Goal: Information Seeking & Learning: Compare options

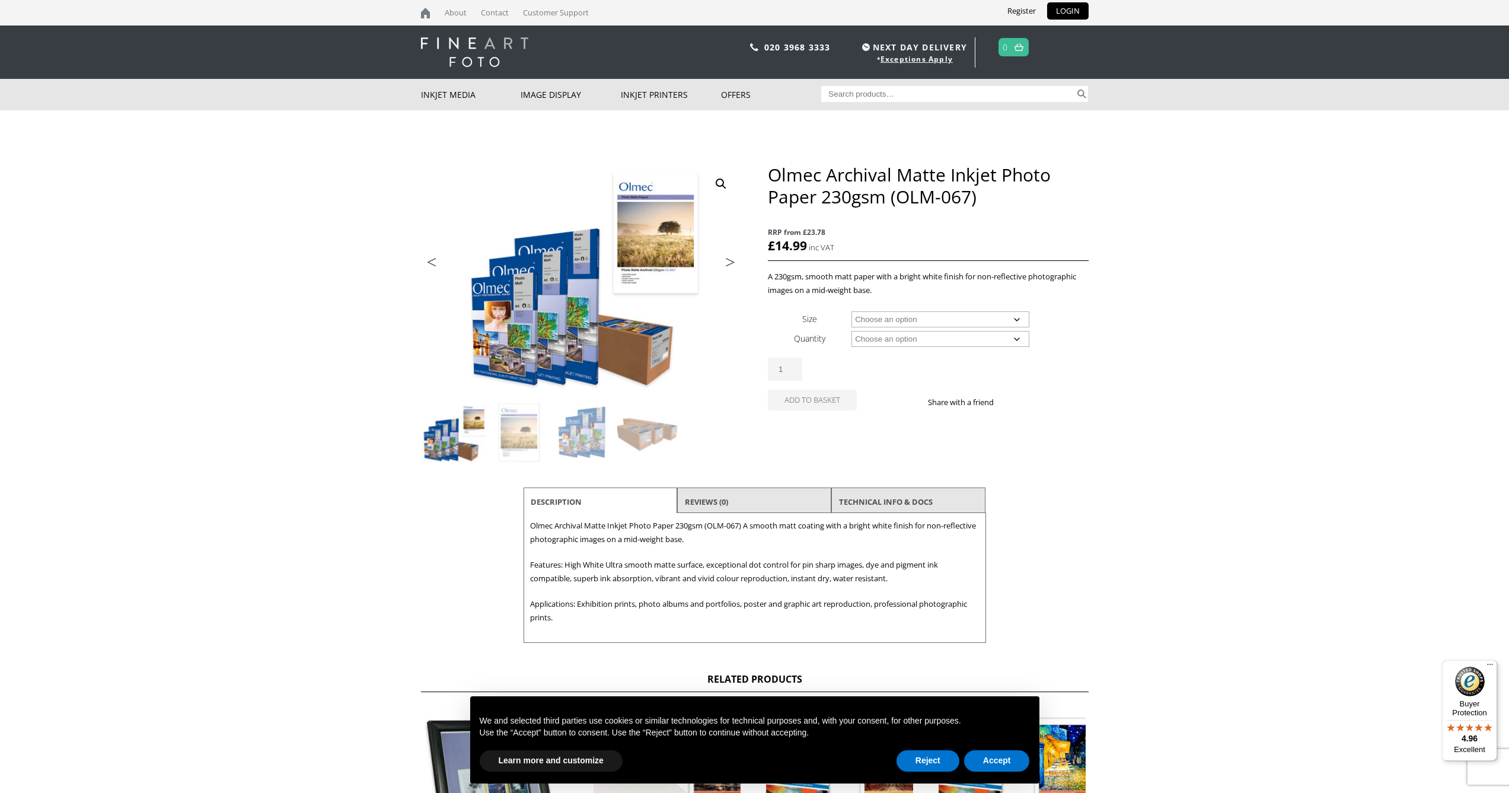
scroll to position [7, 0]
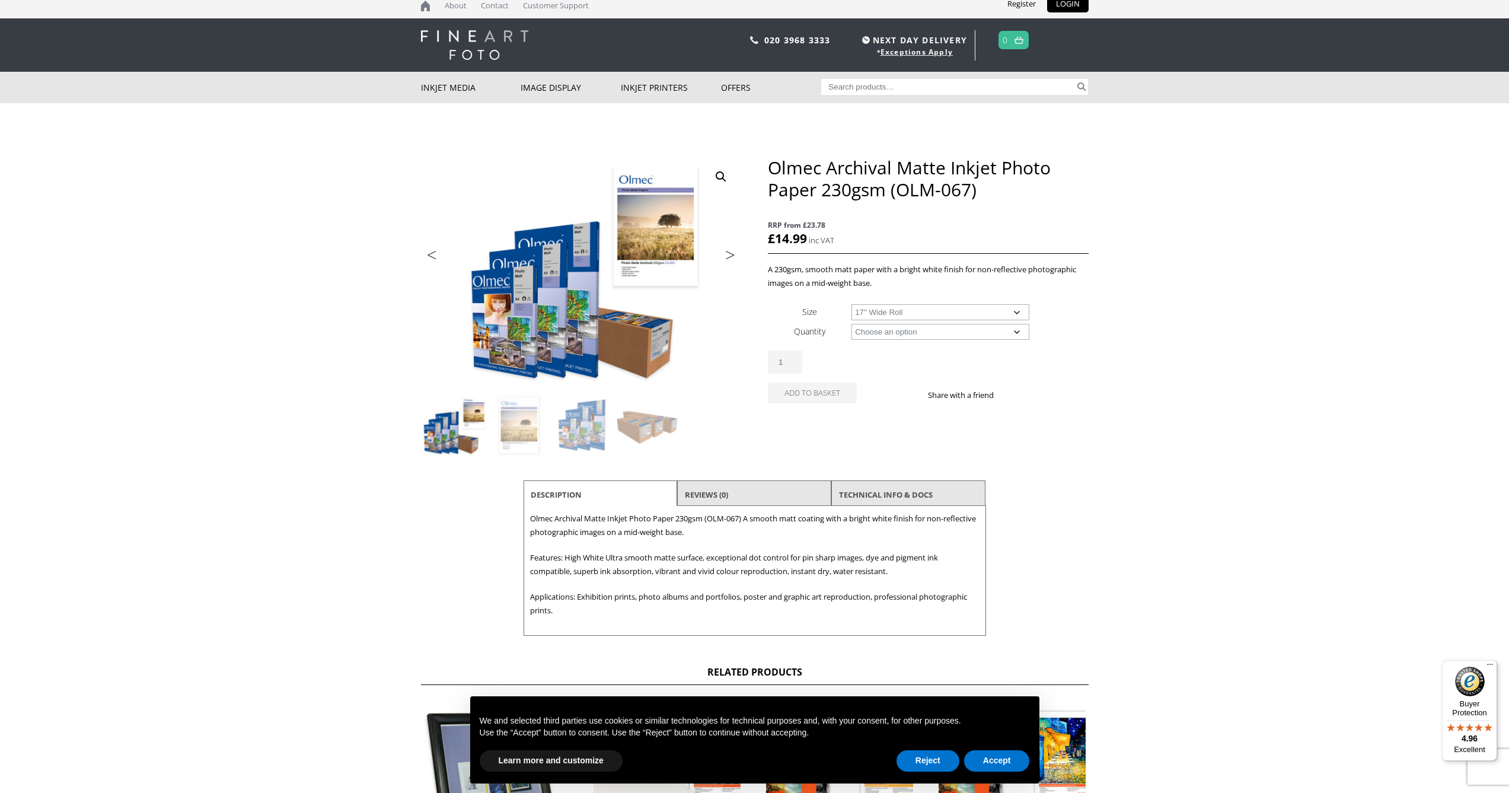
select select "17-wide-roll"
select select "30m"
select select "17-wide-roll"
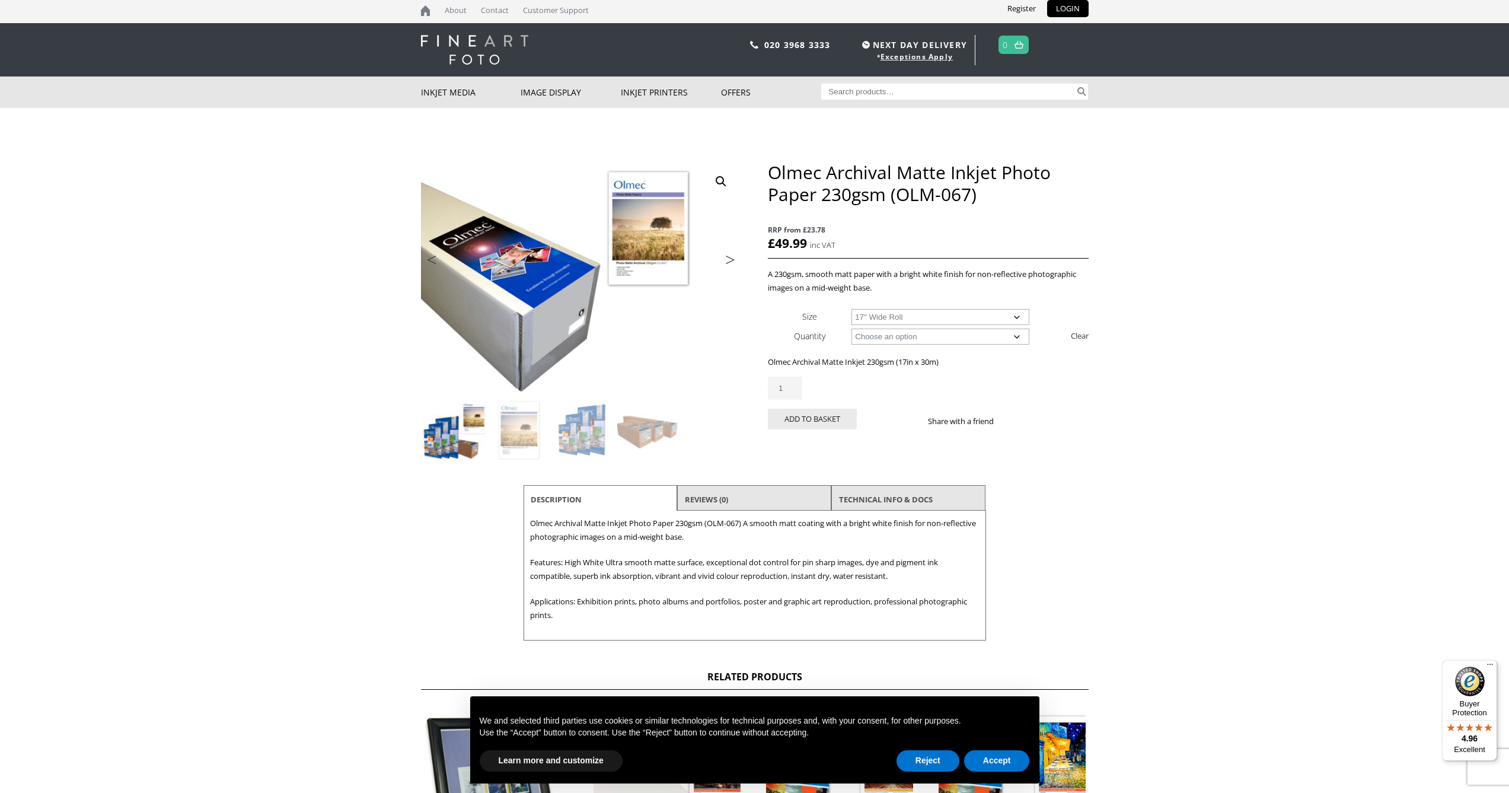
scroll to position [0, 0]
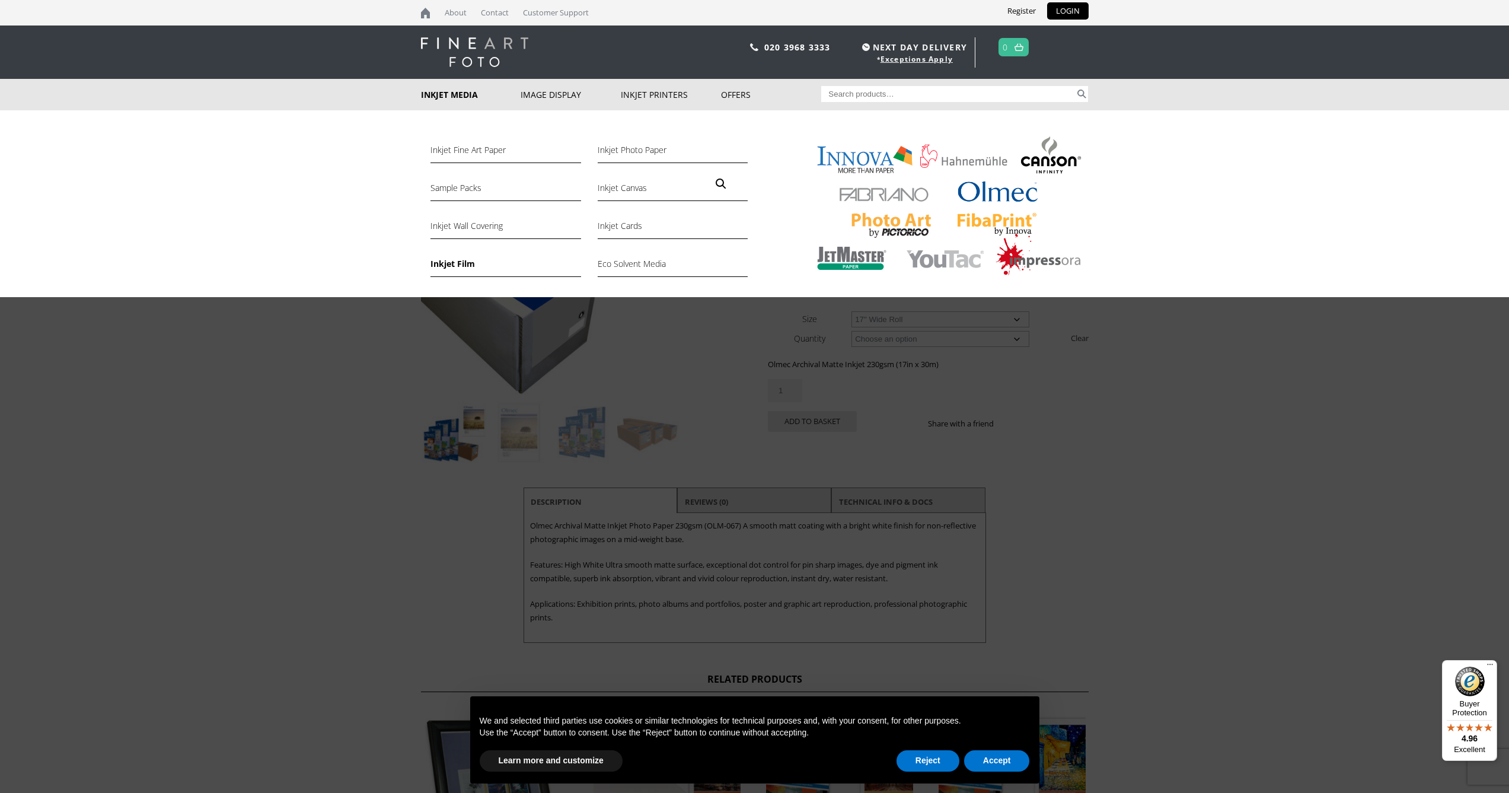
click at [453, 266] on link "Inkjet Film" at bounding box center [505, 267] width 150 height 20
click at [623, 152] on link "Inkjet Photo Paper" at bounding box center [672, 153] width 150 height 20
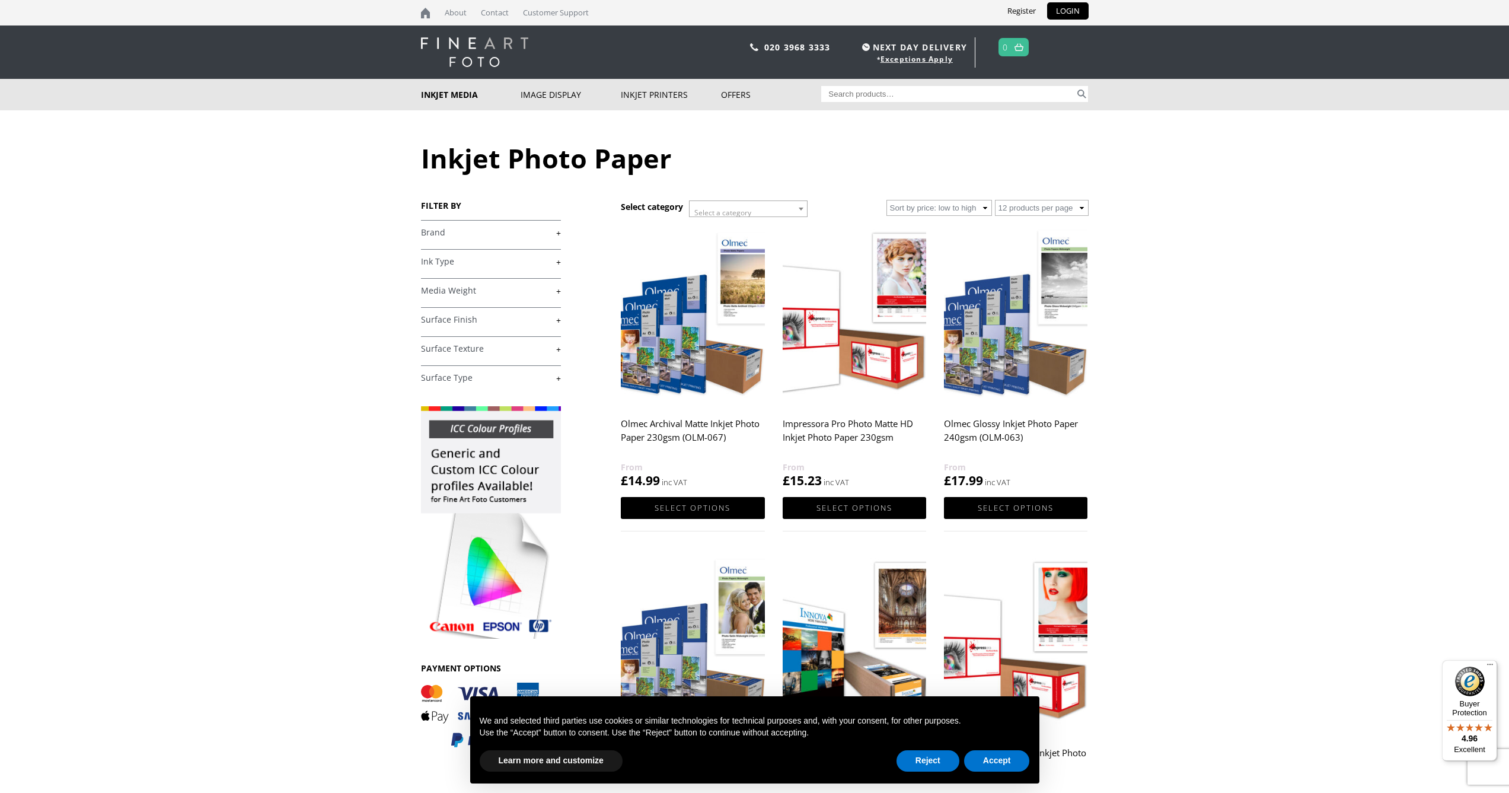
click at [551, 261] on link "+" at bounding box center [491, 261] width 140 height 11
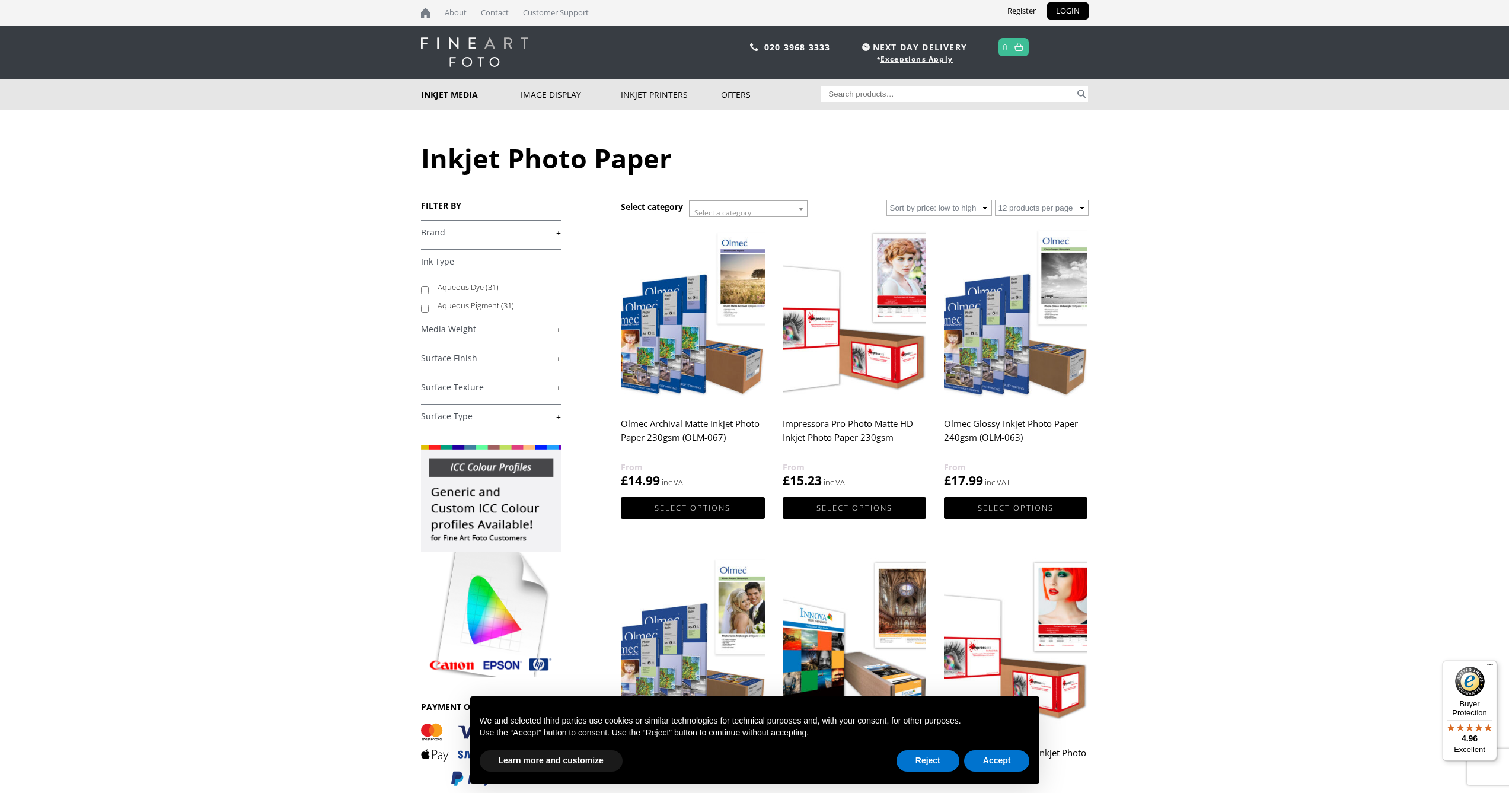
click at [423, 307] on input "Aqueous Pigment (31)" at bounding box center [425, 309] width 8 height 8
checkbox input "true"
click at [554, 330] on link "+" at bounding box center [491, 329] width 140 height 11
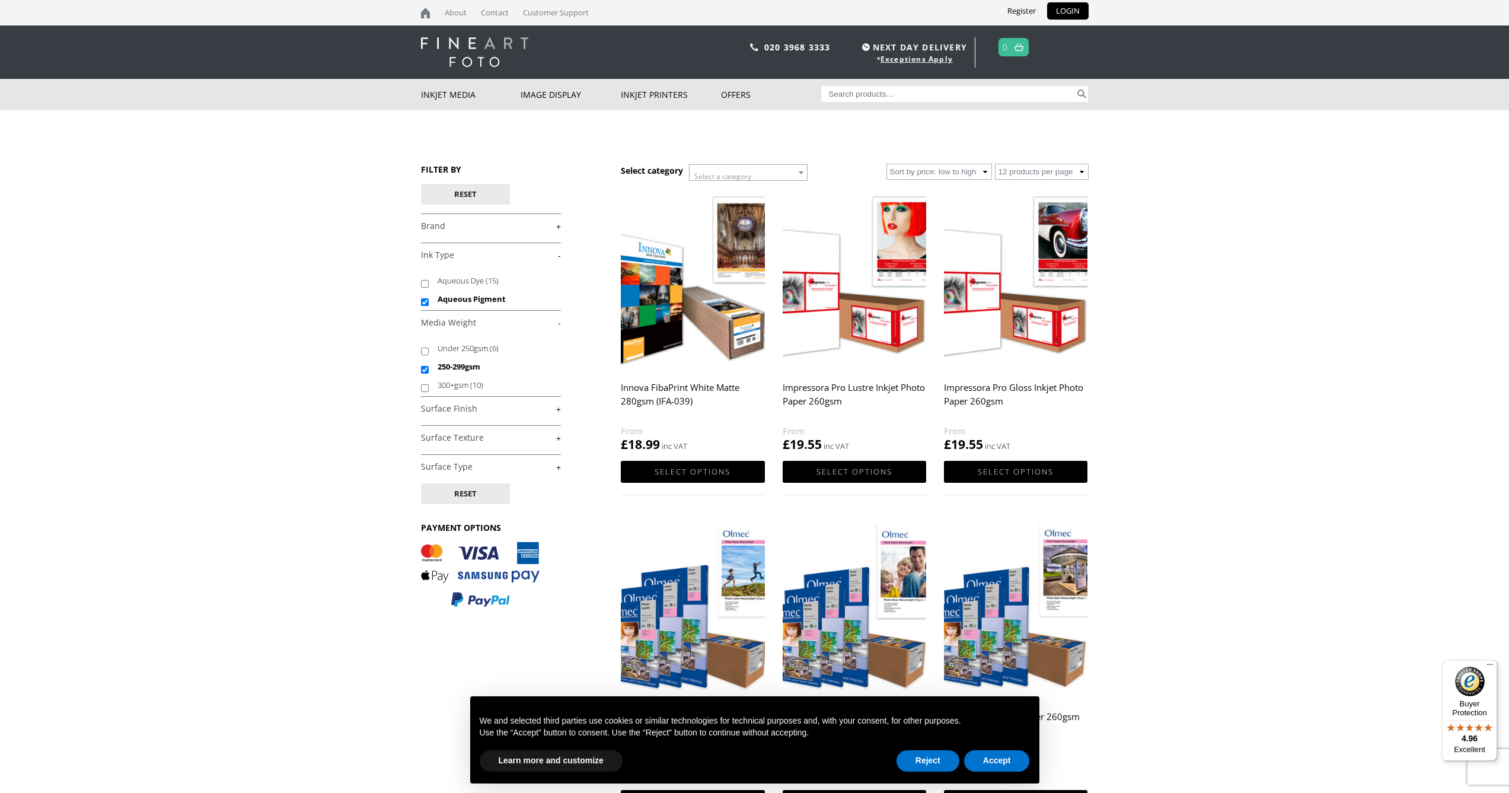
click at [558, 409] on link "+" at bounding box center [491, 408] width 140 height 11
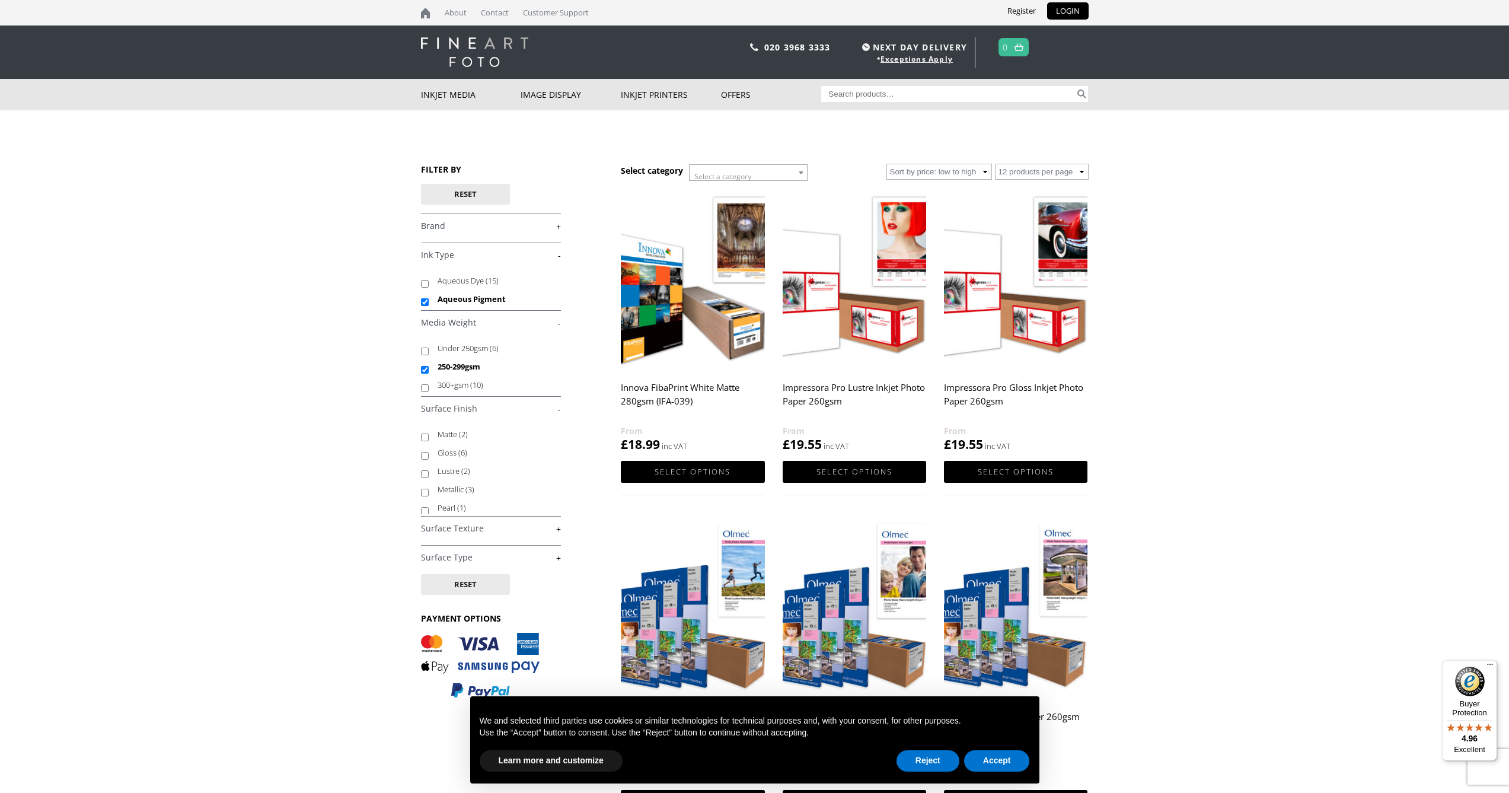
click at [422, 475] on input "Lustre (2)" at bounding box center [425, 474] width 8 height 8
checkbox input "true"
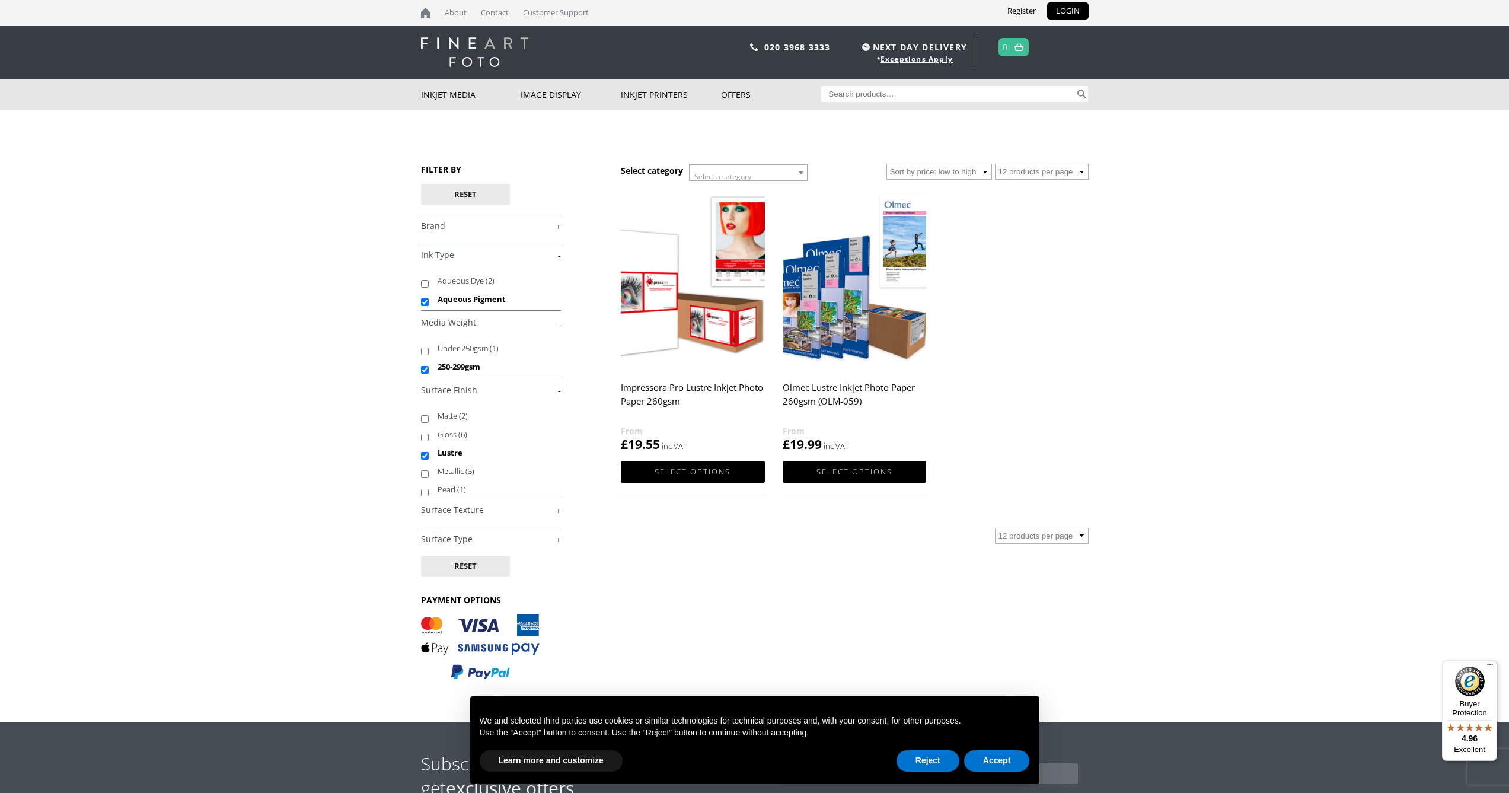
click at [690, 386] on h2 "Impressora Pro Lustre Inkjet Photo Paper 260gsm" at bounding box center [692, 399] width 143 height 47
click at [690, 462] on link "Select options" at bounding box center [692, 472] width 143 height 22
click at [848, 474] on link "Select options" at bounding box center [853, 472] width 143 height 22
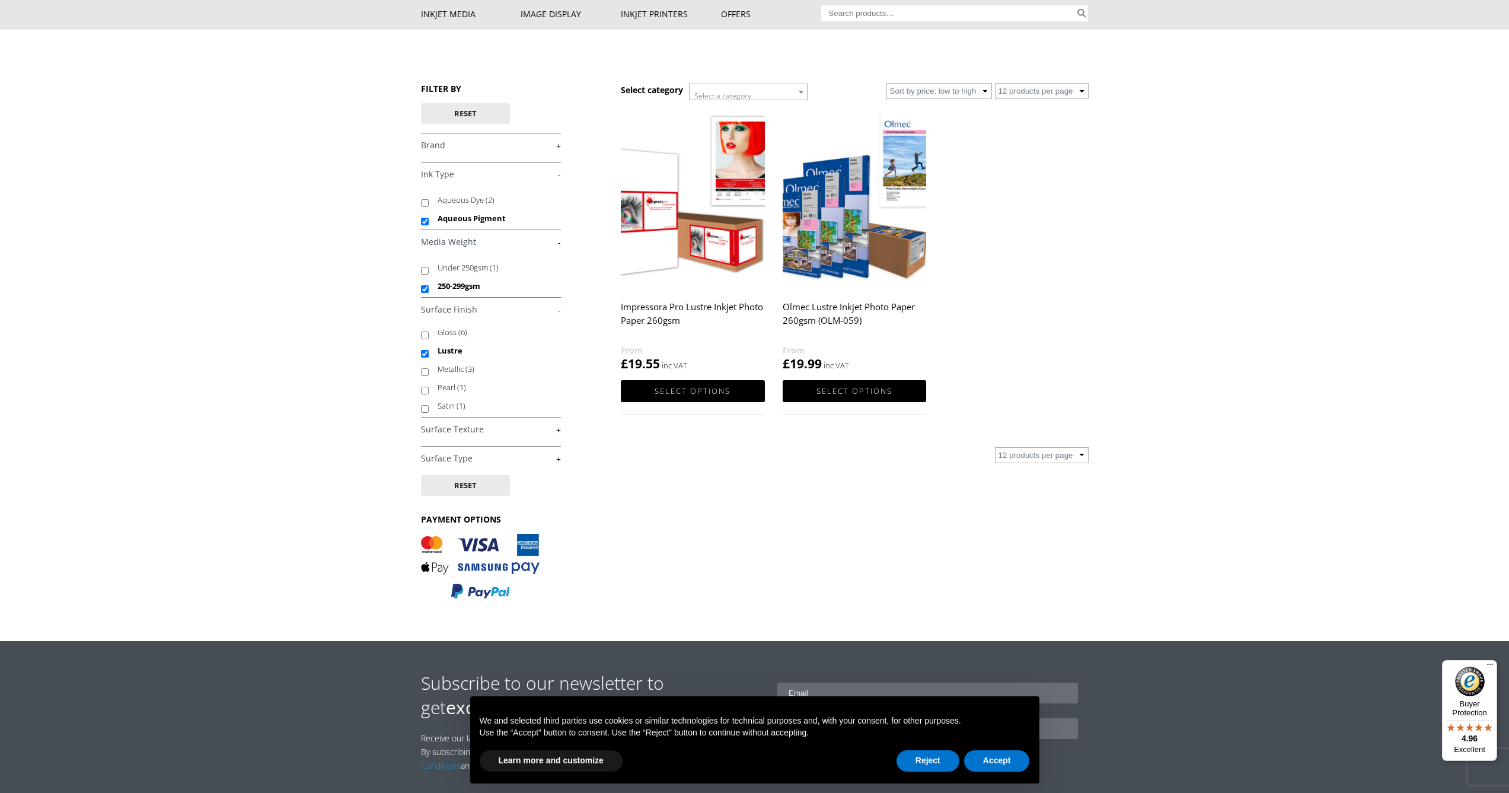
scroll to position [178, 0]
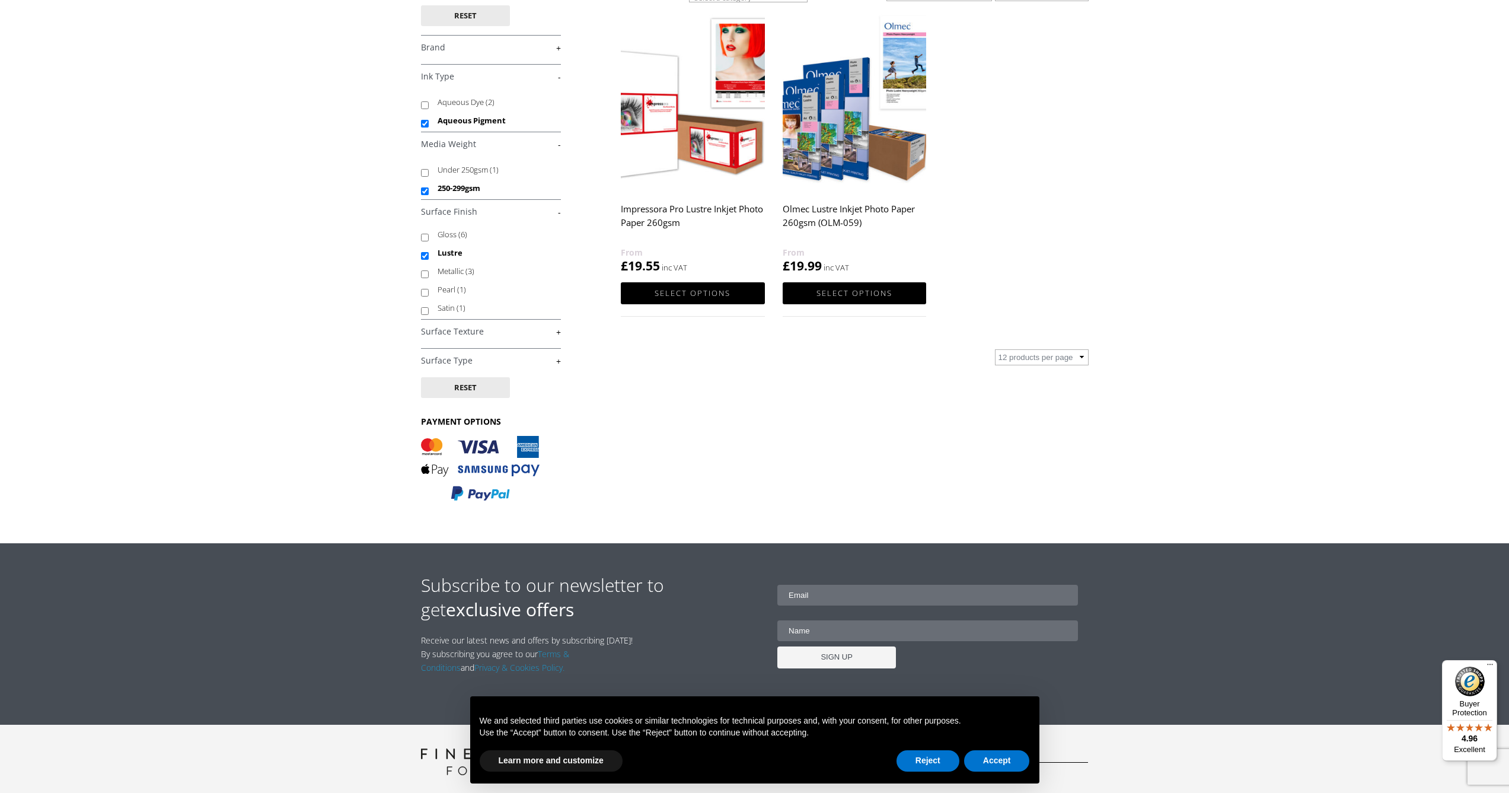
click at [557, 360] on link "+" at bounding box center [491, 360] width 140 height 11
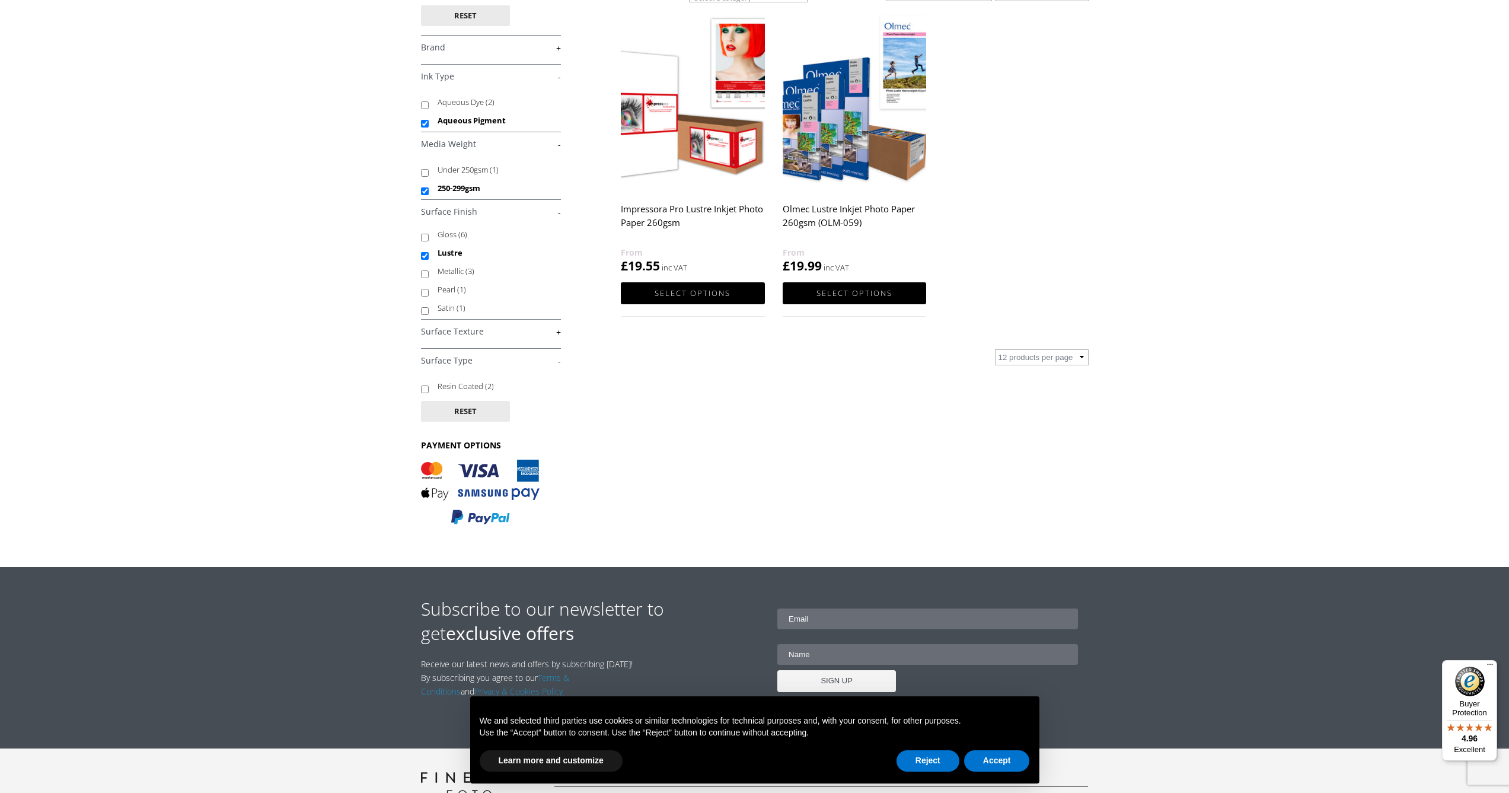
click at [558, 330] on link "+" at bounding box center [491, 331] width 140 height 11
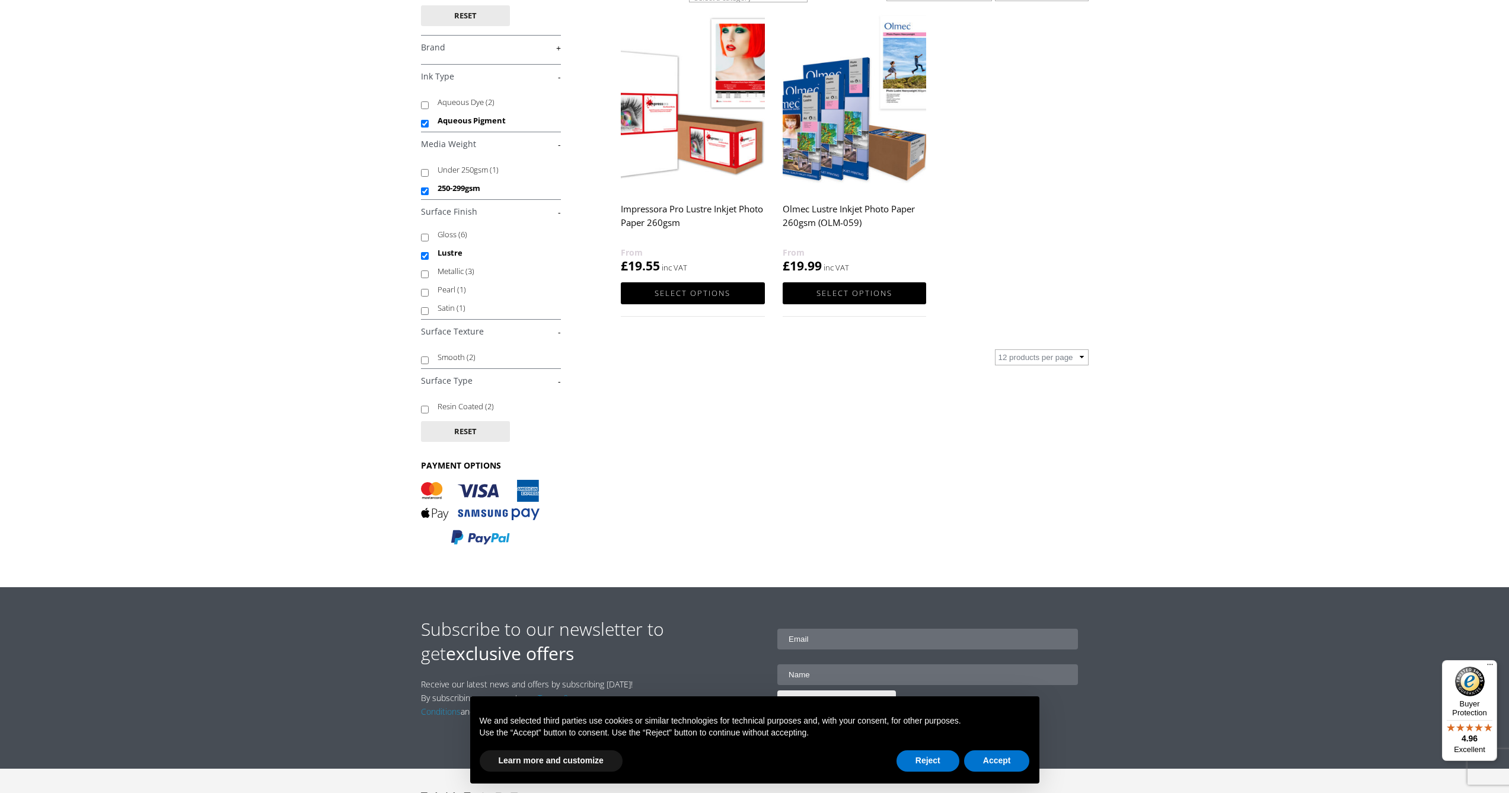
click at [423, 410] on input "Resin Coated (2)" at bounding box center [425, 409] width 8 height 8
checkbox input "true"
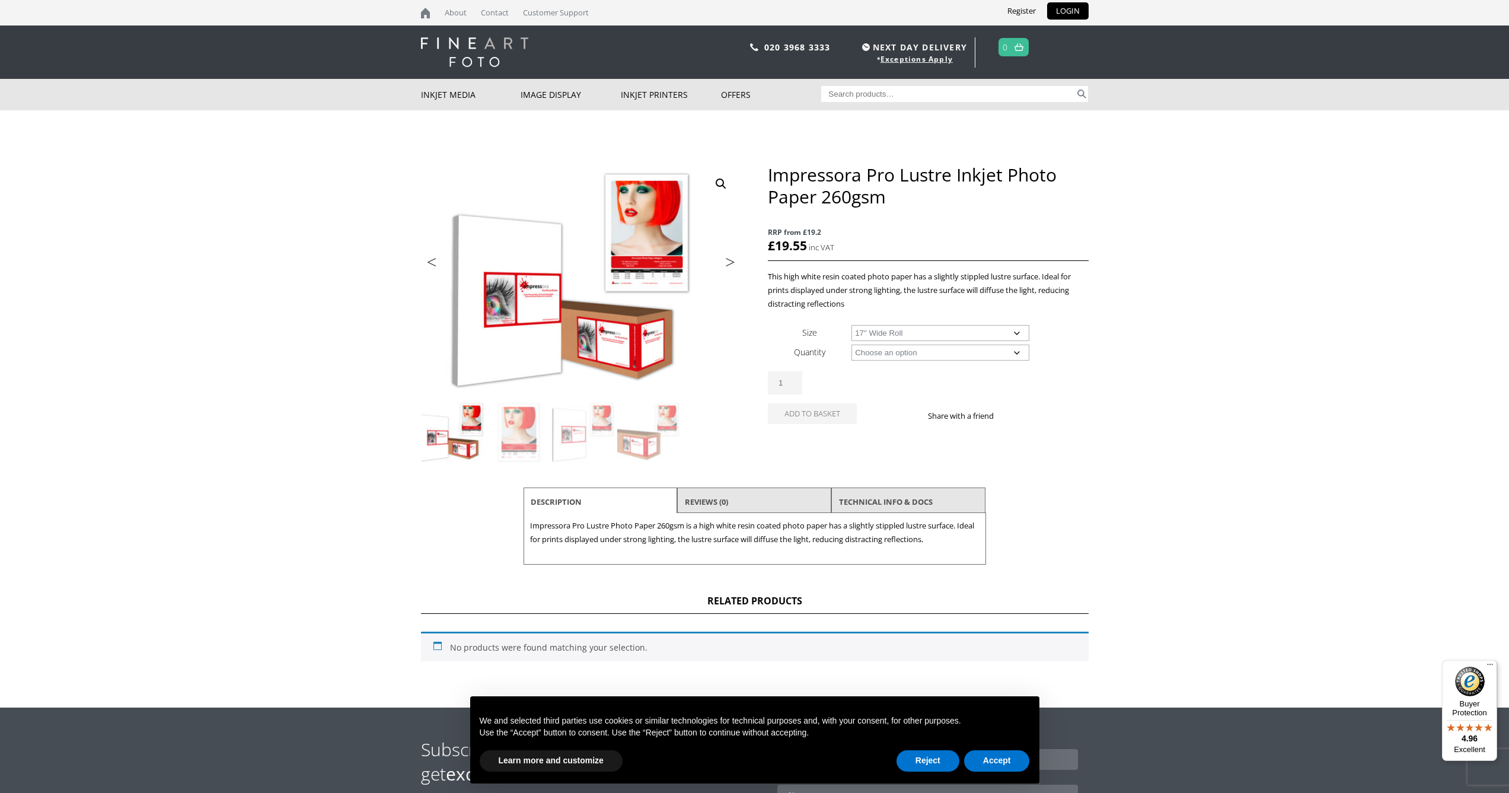
select select "17-wide-roll"
select select "30m"
select select "17-wide-roll"
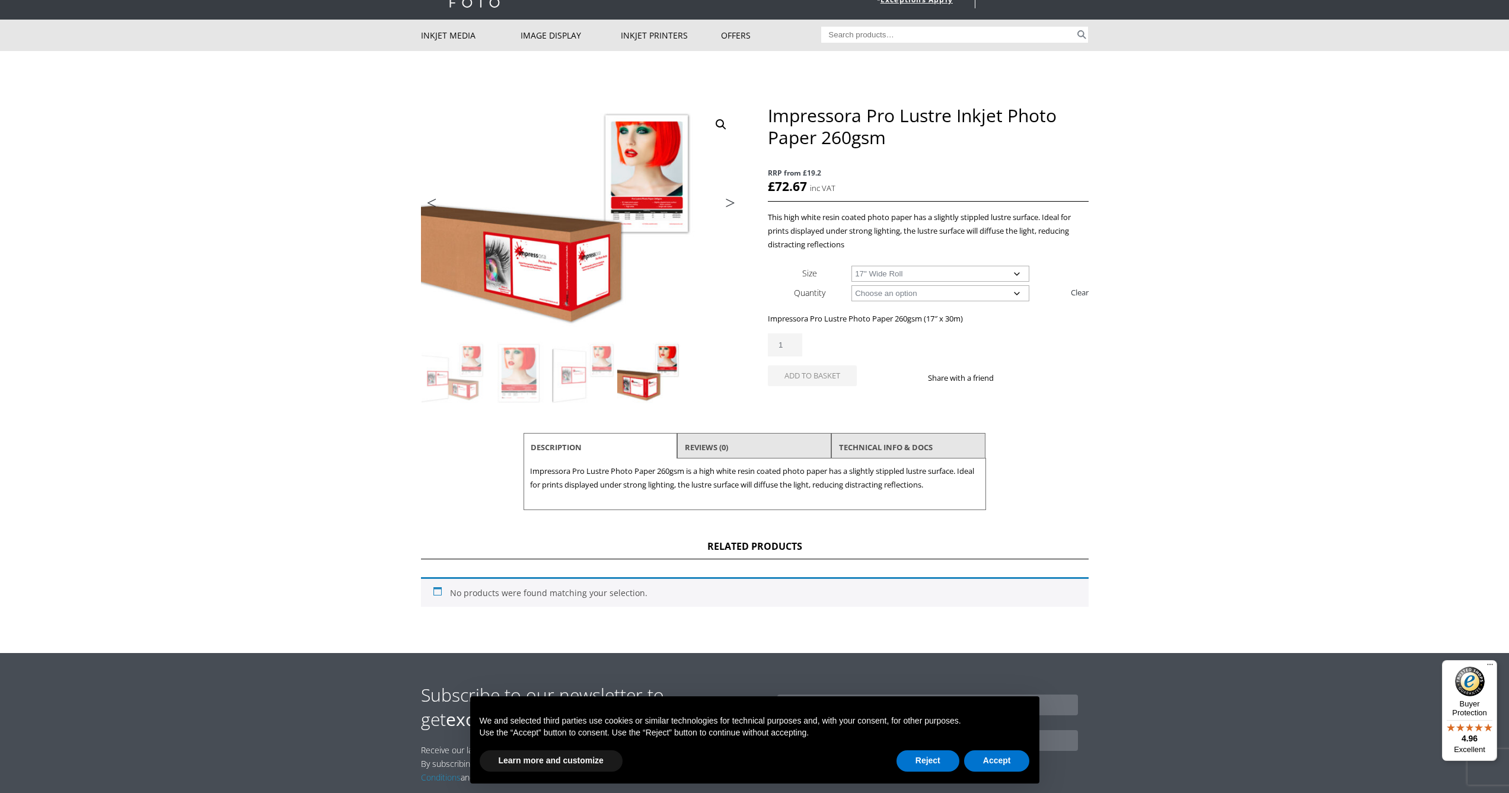
scroll to position [67, 0]
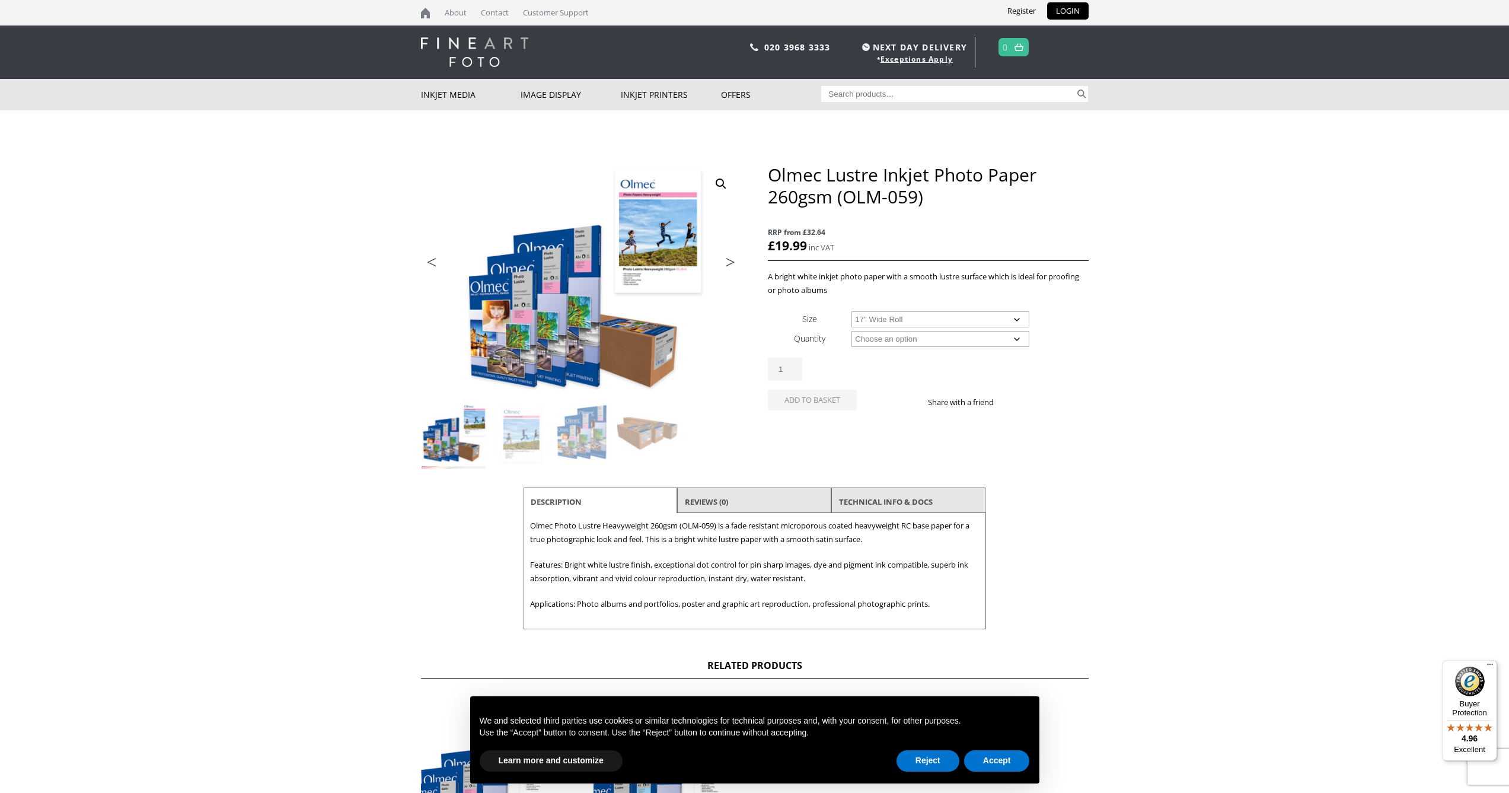
select select "17-wide-roll"
select select "30m"
select select "17-wide-roll"
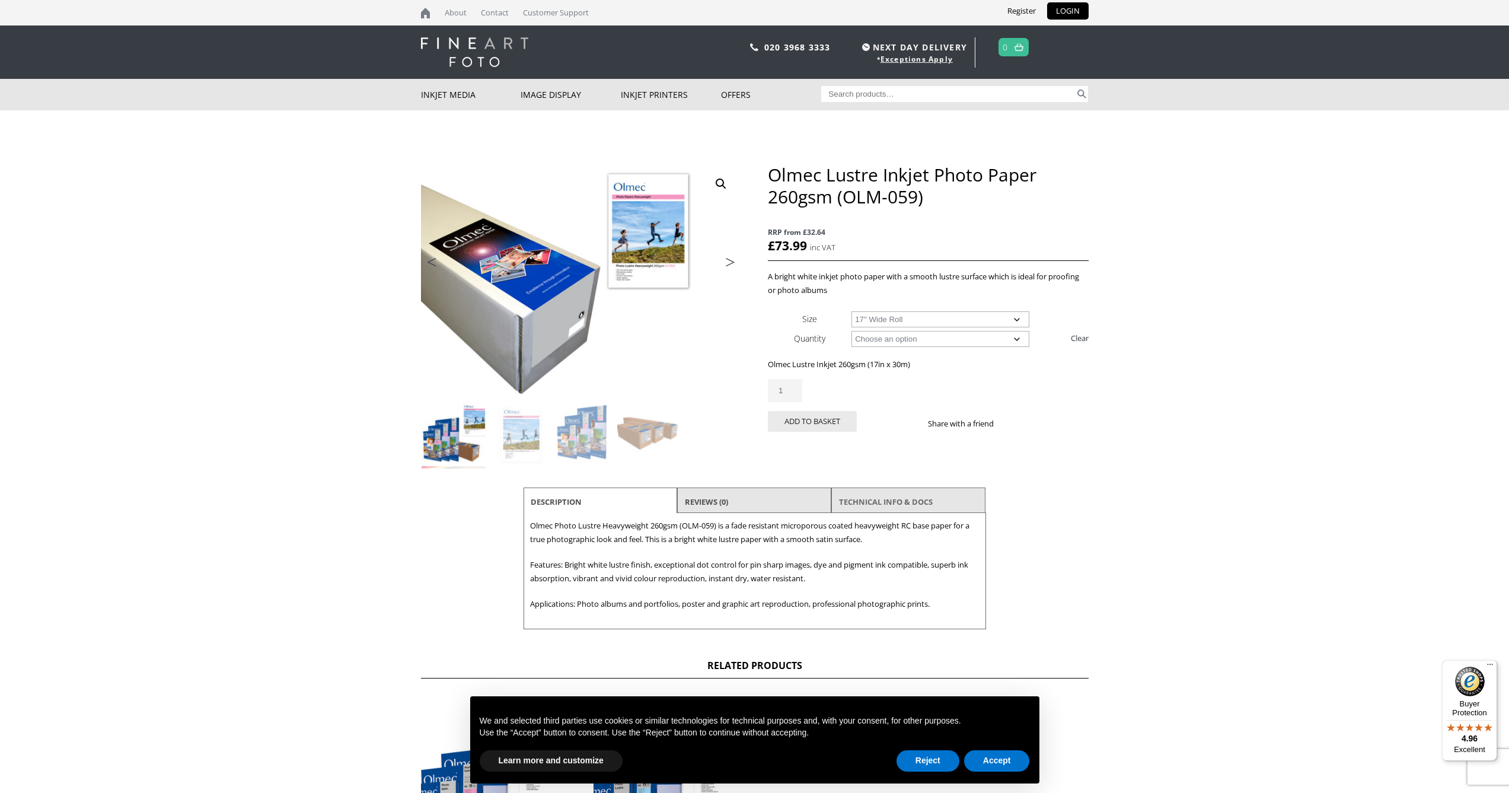
click at [864, 501] on link "TECHNICAL INFO & DOCS" at bounding box center [886, 501] width 94 height 21
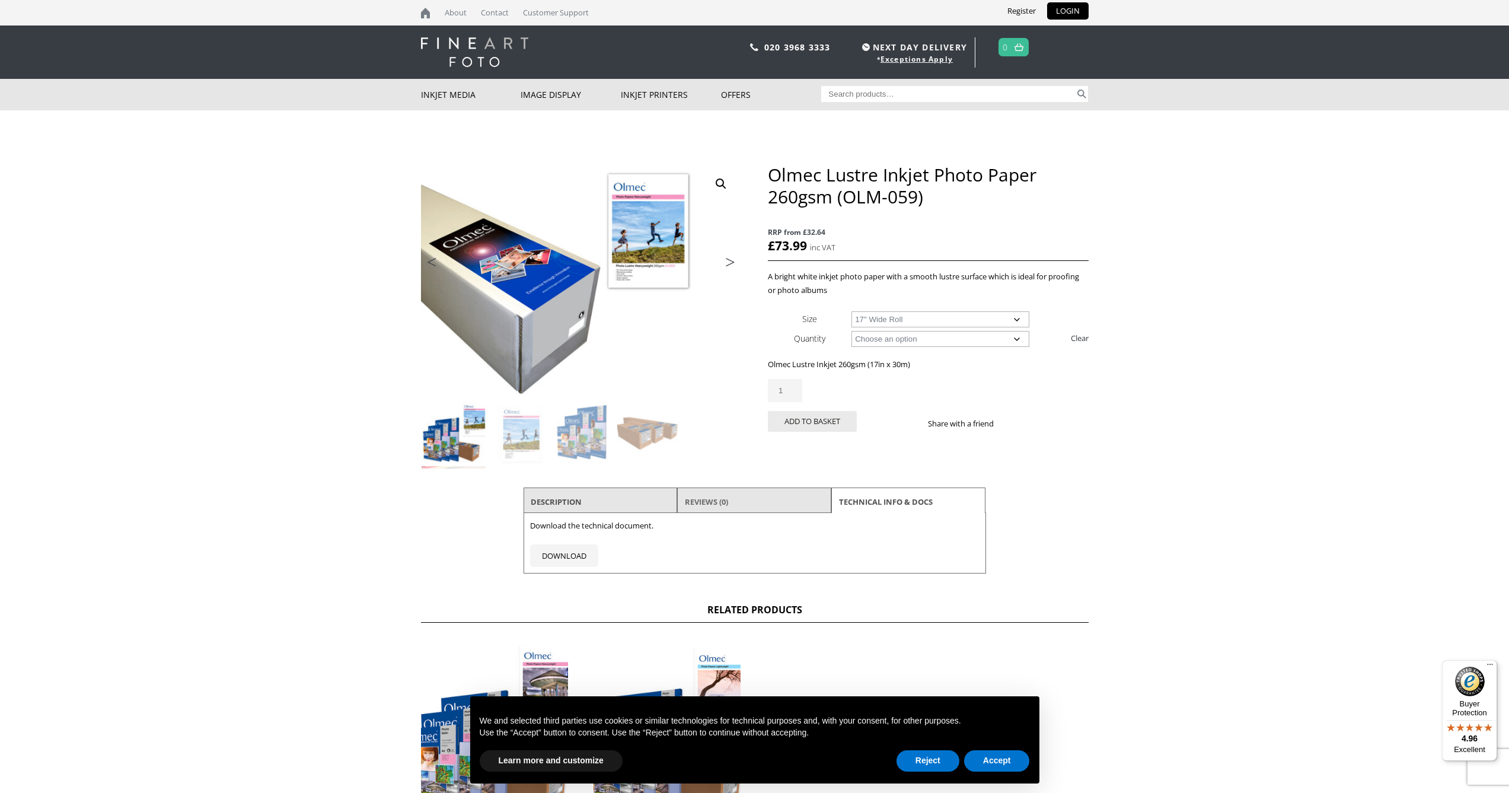
click at [728, 500] on link "Reviews (0)" at bounding box center [706, 501] width 43 height 21
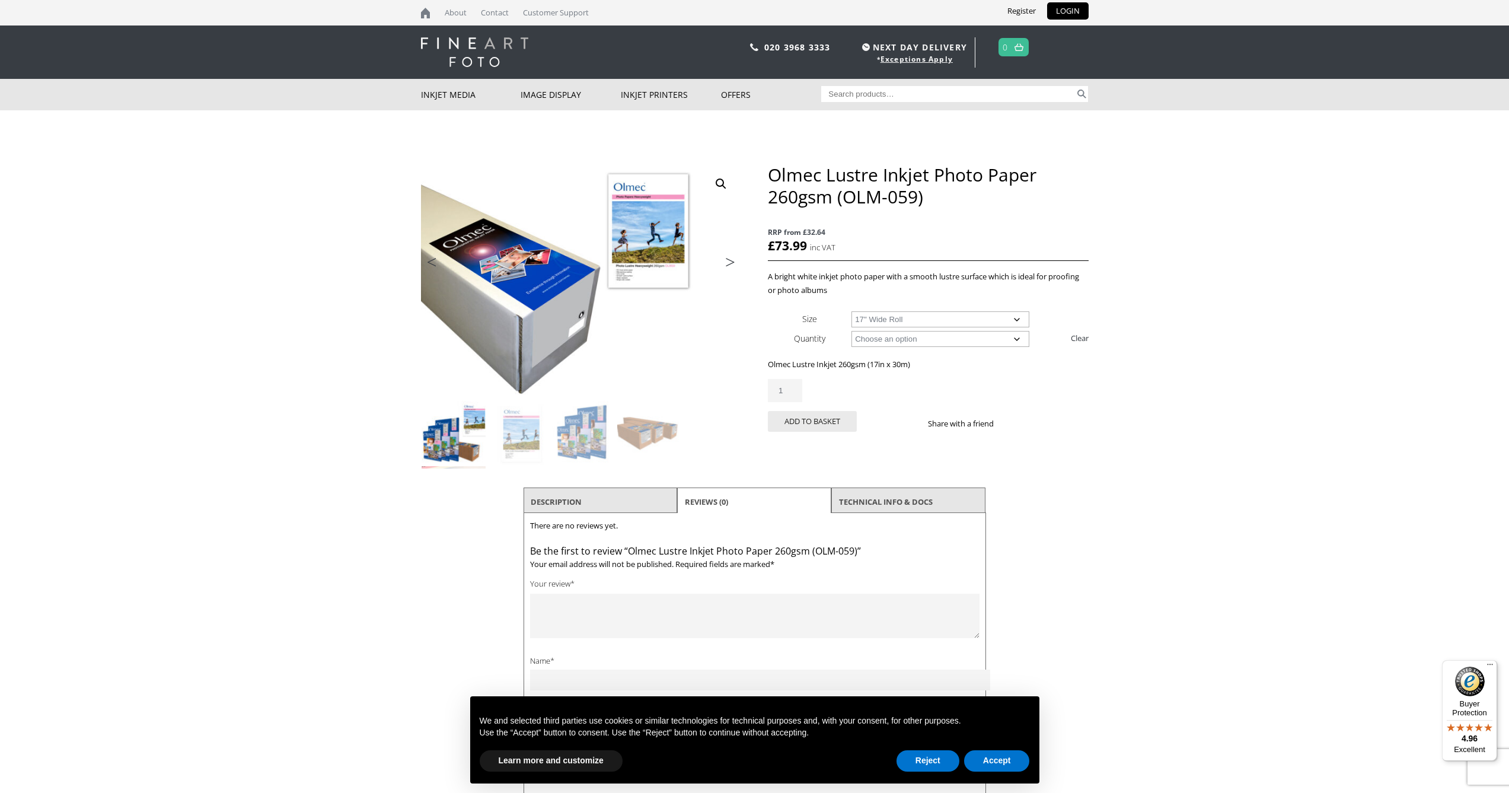
click at [609, 498] on li "Description" at bounding box center [600, 501] width 154 height 28
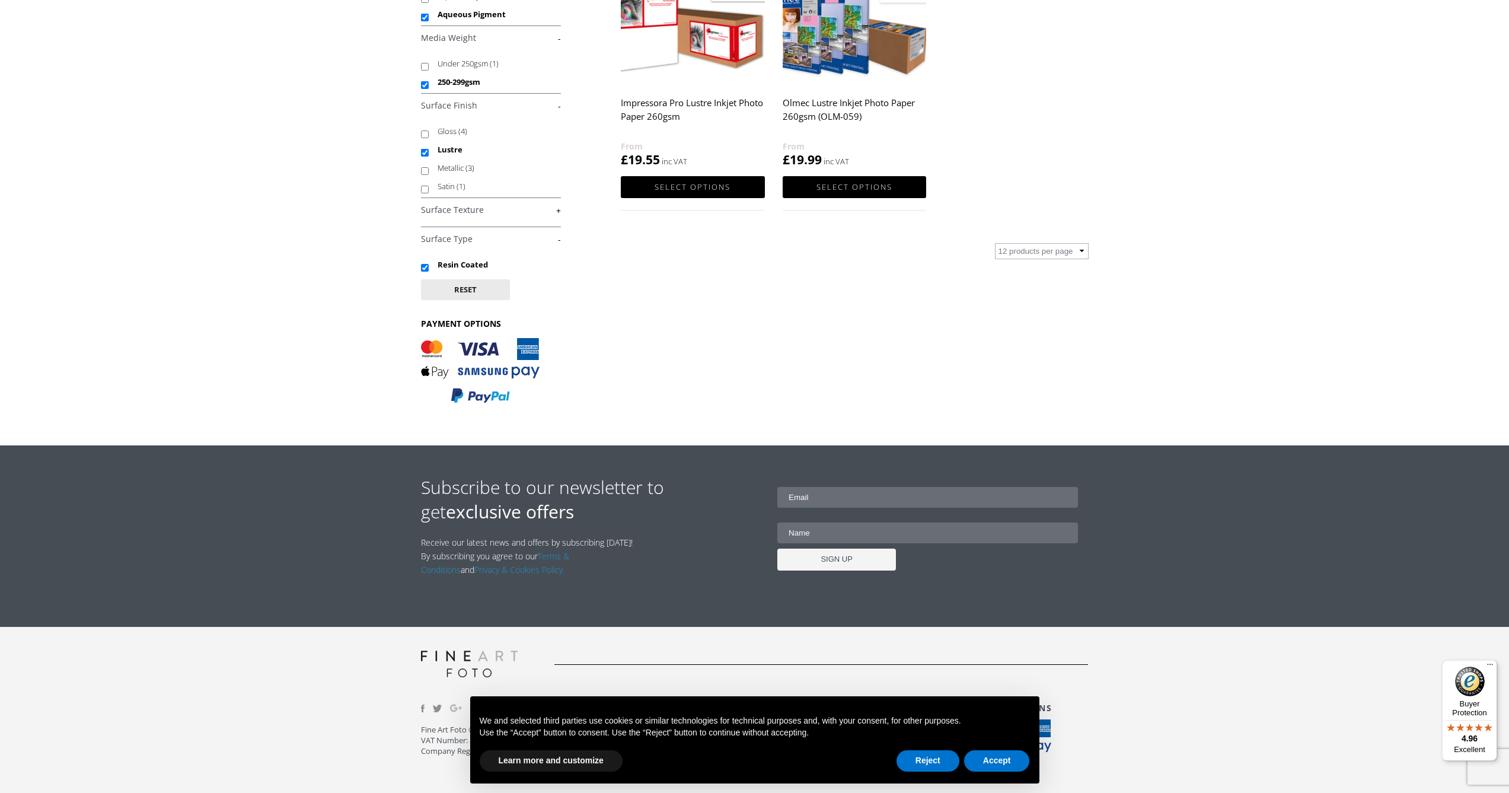
scroll to position [289, 0]
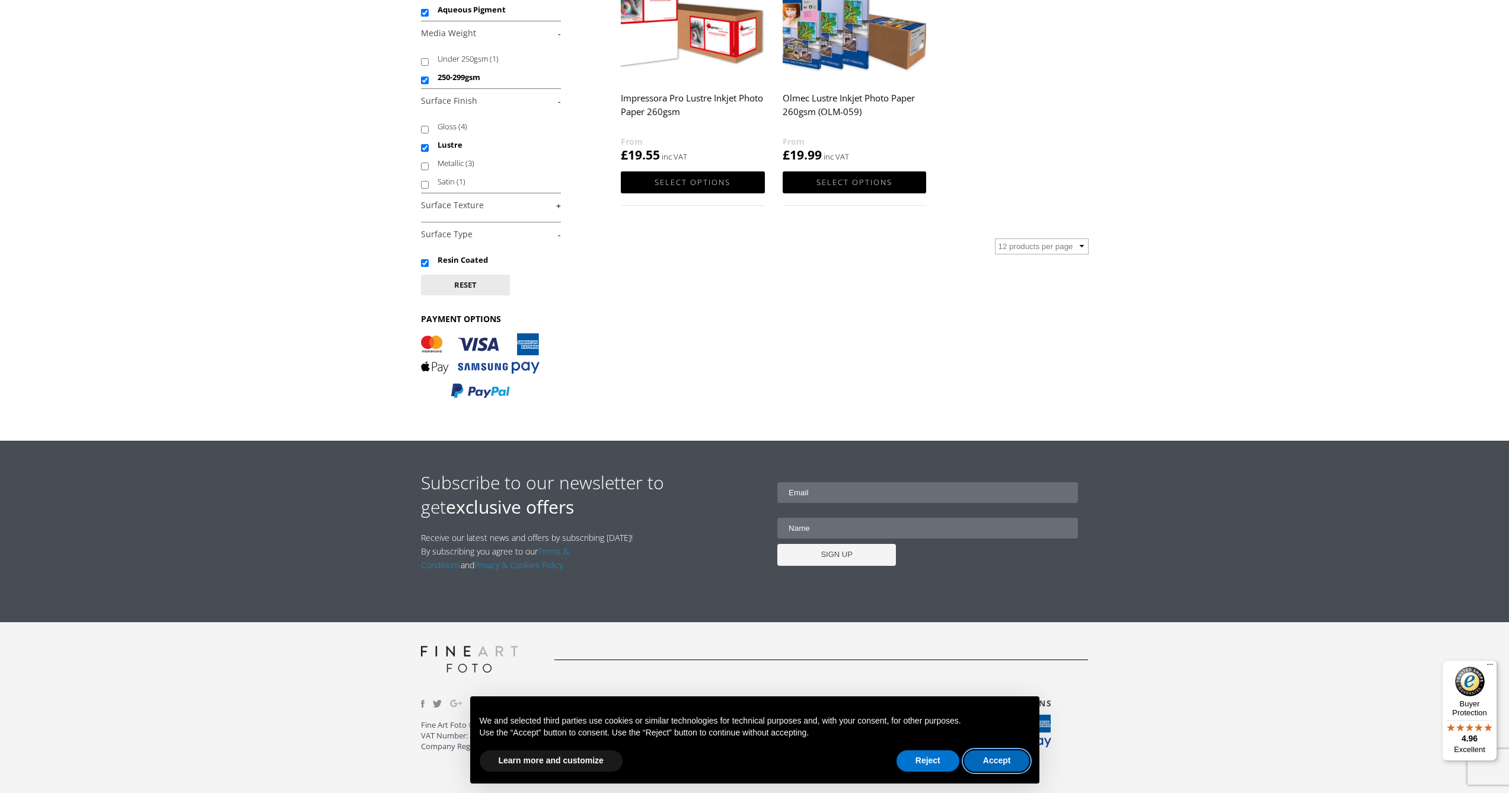
click at [1008, 759] on button "Accept" at bounding box center [997, 760] width 66 height 21
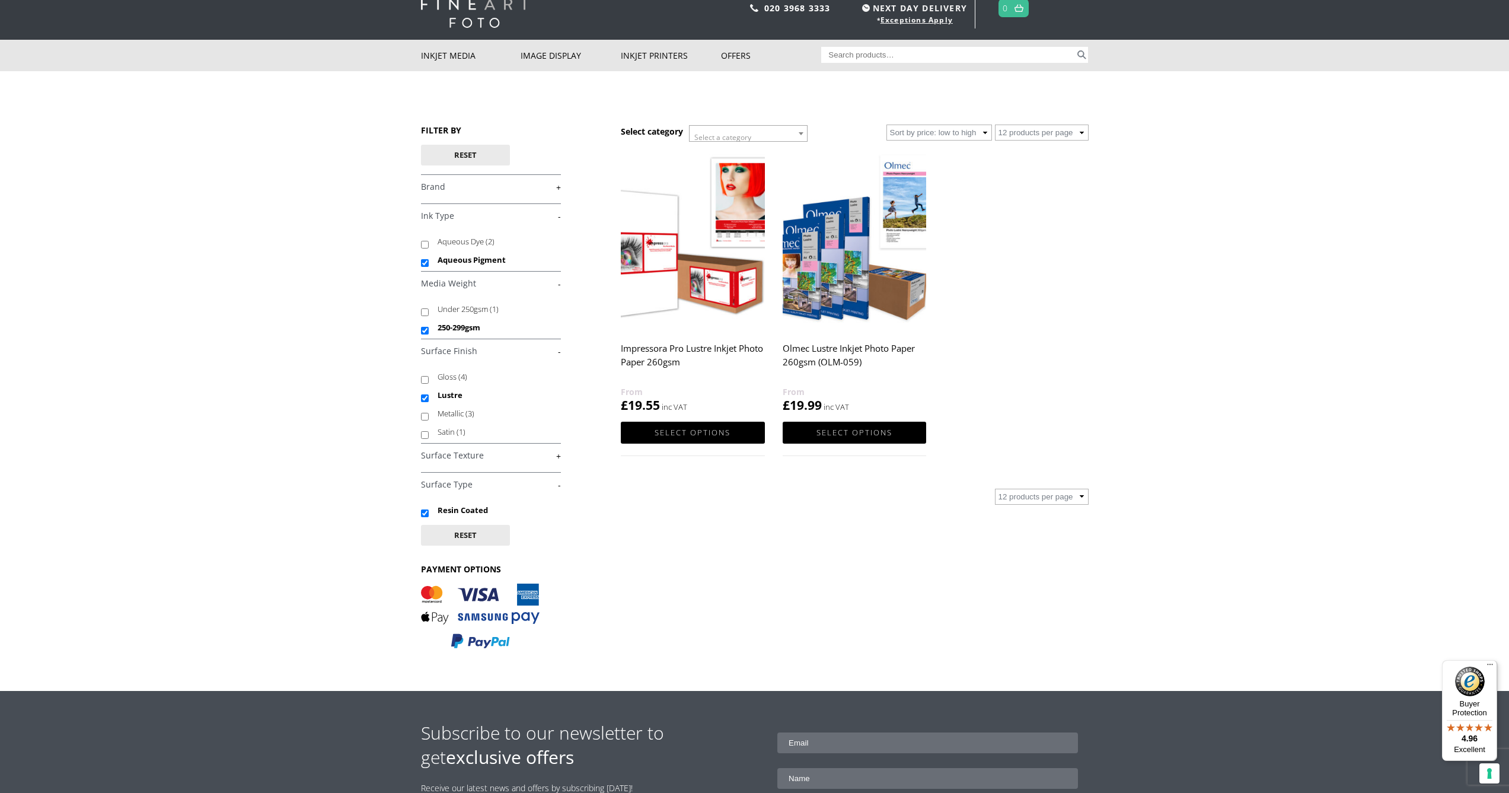
scroll to position [0, 0]
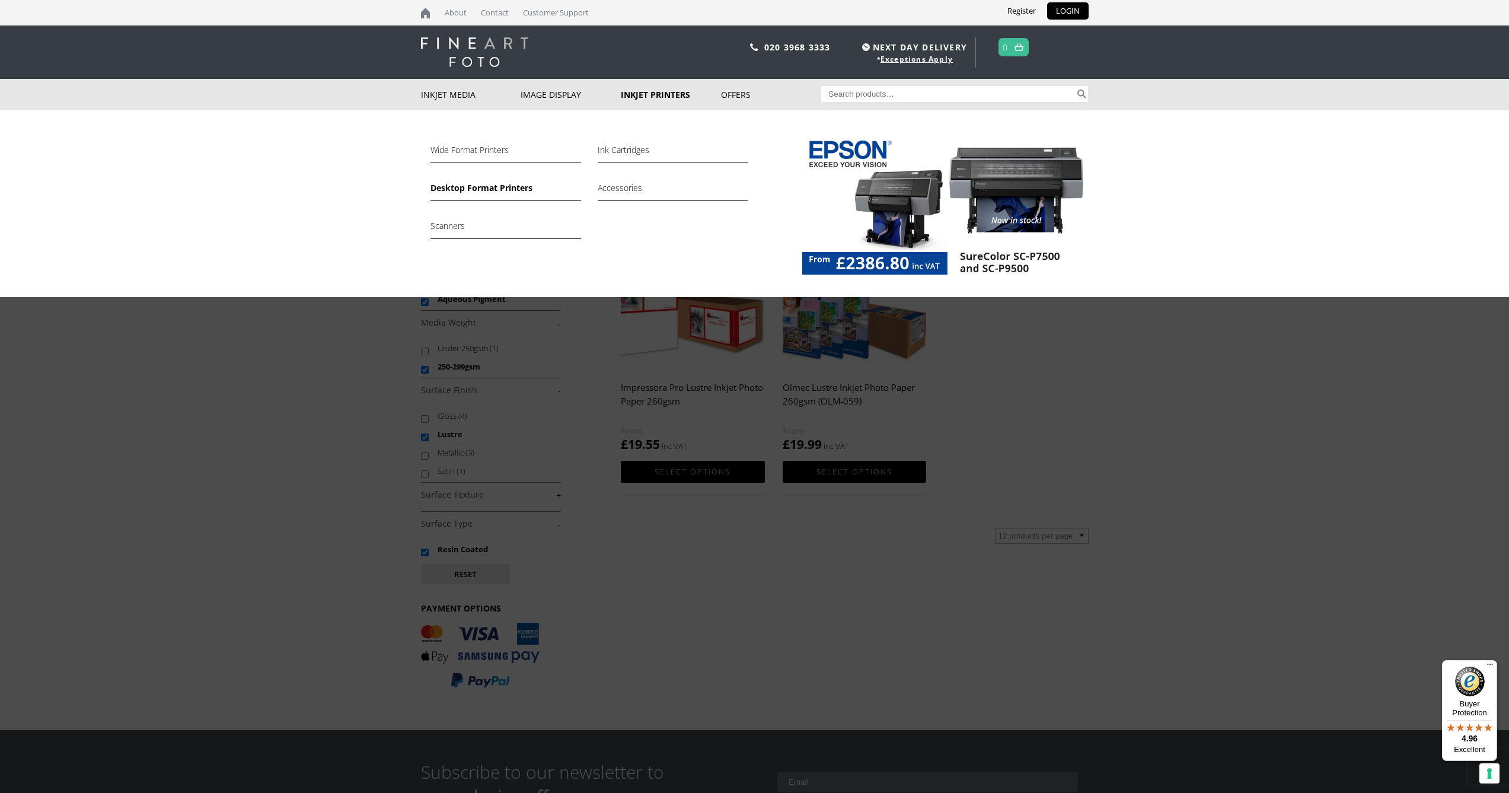
click at [501, 187] on link "Desktop Format Printers" at bounding box center [505, 191] width 150 height 20
click at [484, 188] on link "Desktop Format Printers" at bounding box center [505, 191] width 150 height 20
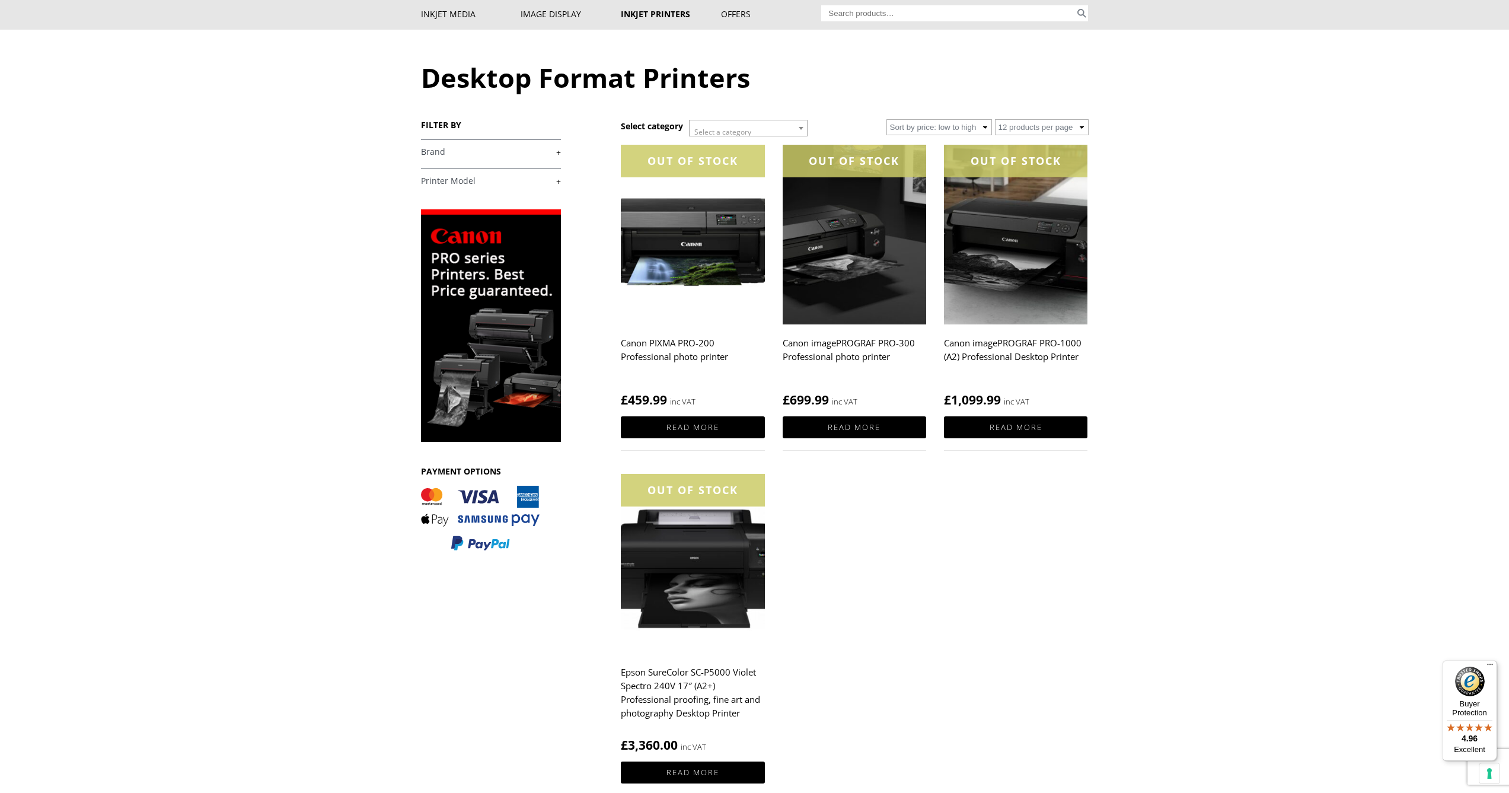
scroll to position [88, 0]
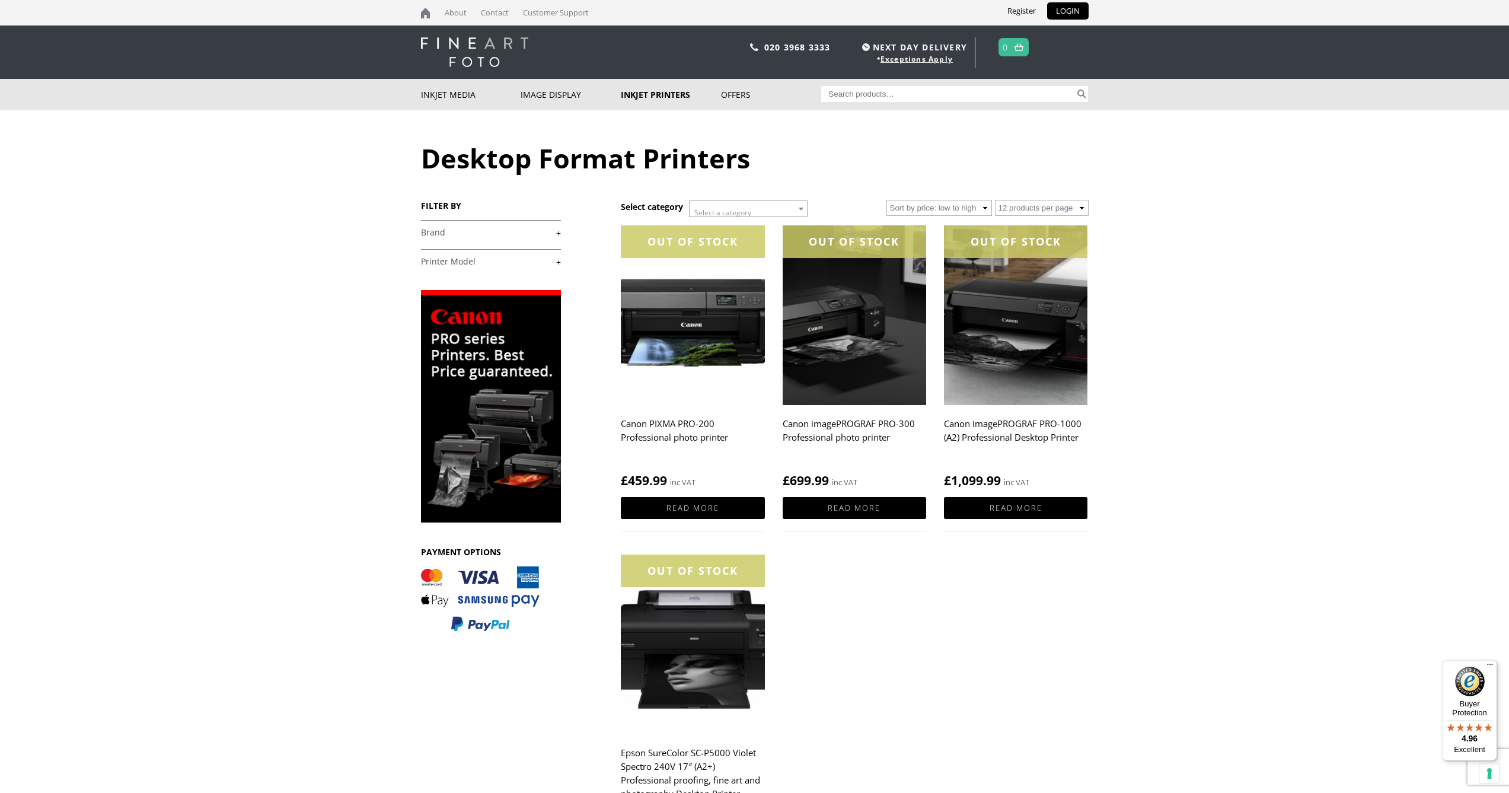
click at [558, 262] on link "+" at bounding box center [491, 261] width 140 height 11
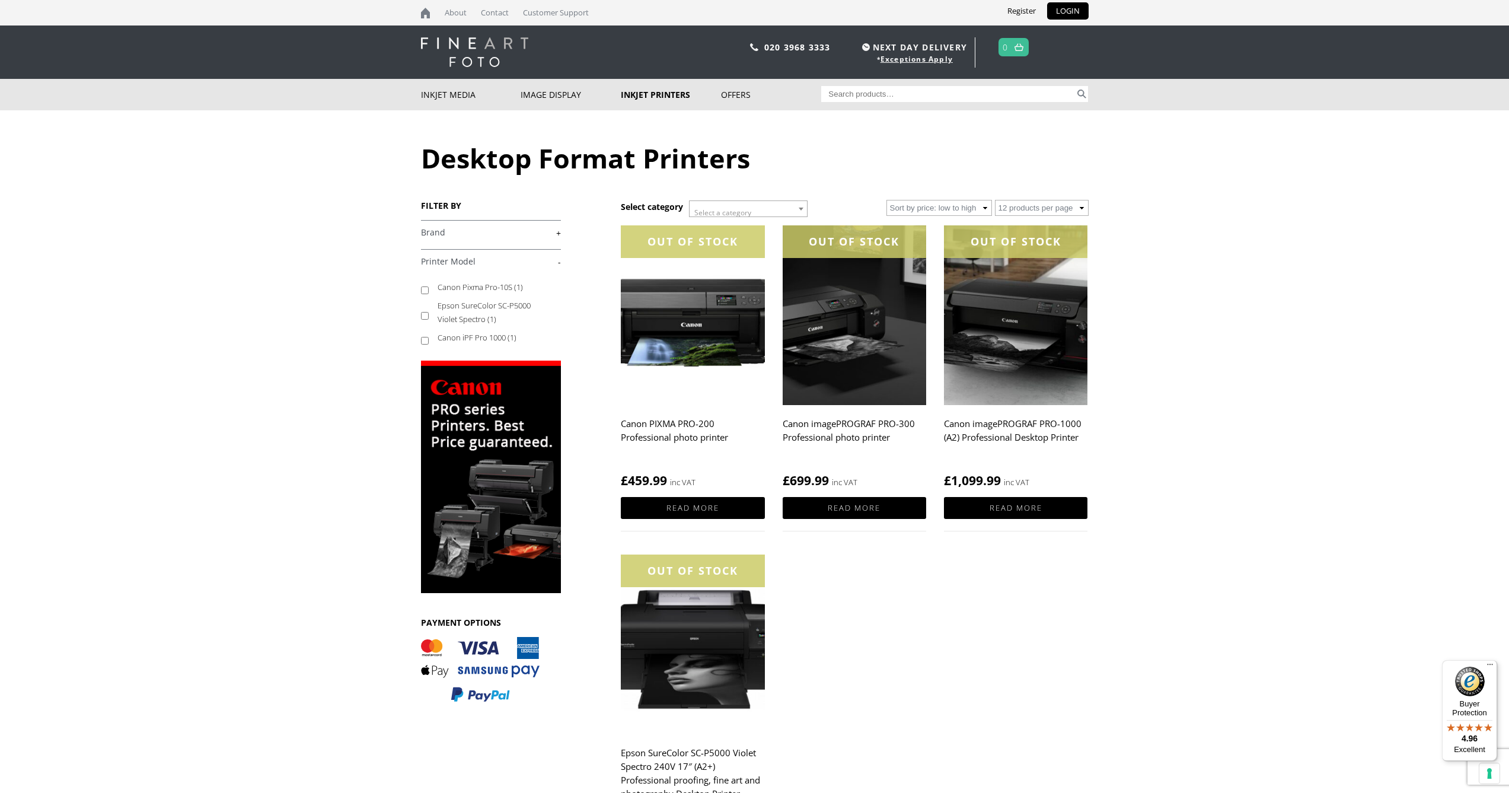
click at [424, 341] on input "Canon iPF Pro 1000 (1)" at bounding box center [425, 341] width 8 height 8
checkbox input "true"
click at [554, 234] on link "+" at bounding box center [491, 232] width 140 height 11
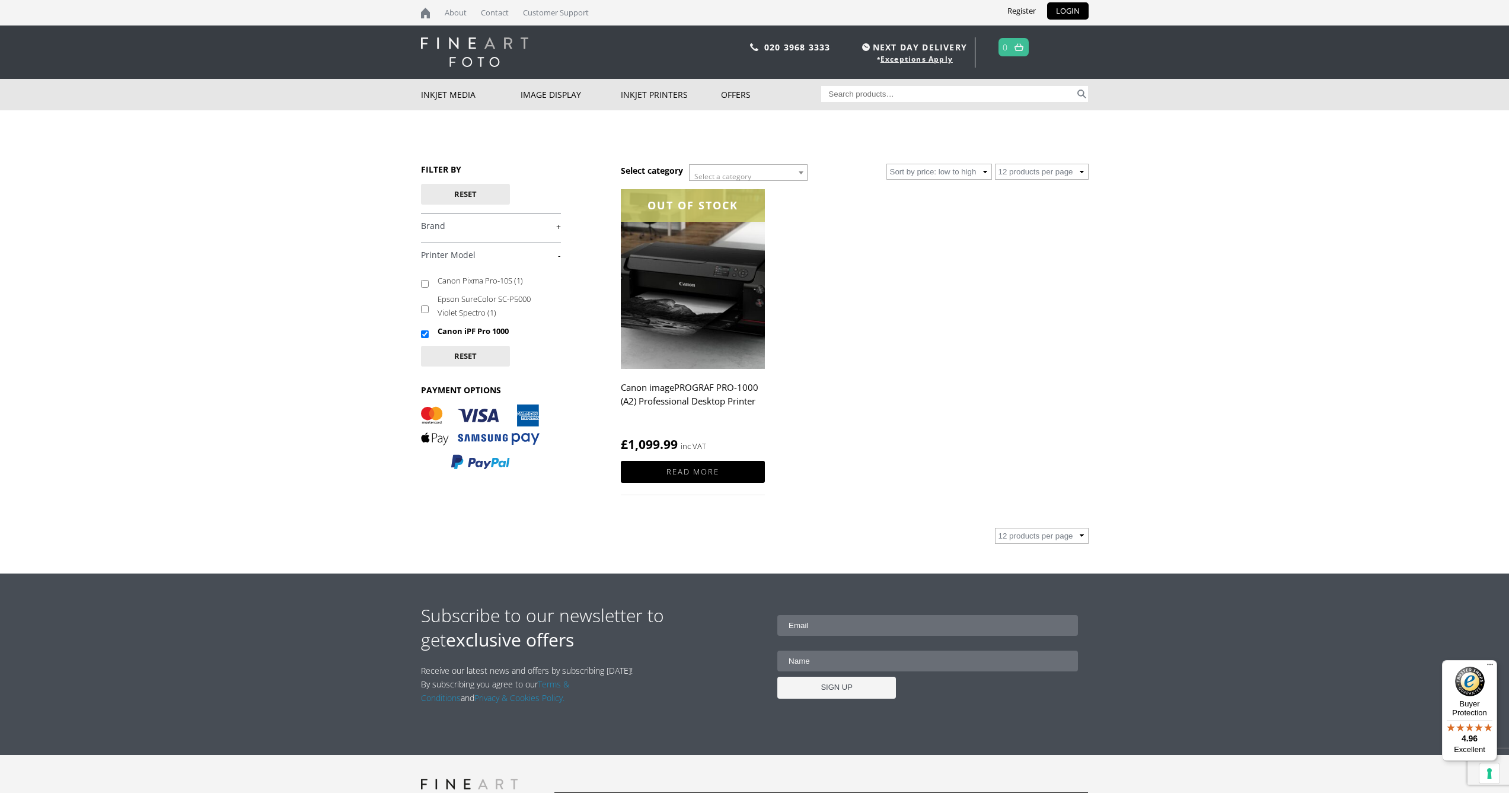
click at [424, 310] on input "Epson SureColor SC-P5000 Violet Spectro (1)" at bounding box center [425, 309] width 8 height 8
checkbox input "true"
click at [424, 333] on input "Canon iPF Pro 1000" at bounding box center [425, 334] width 8 height 8
checkbox input "false"
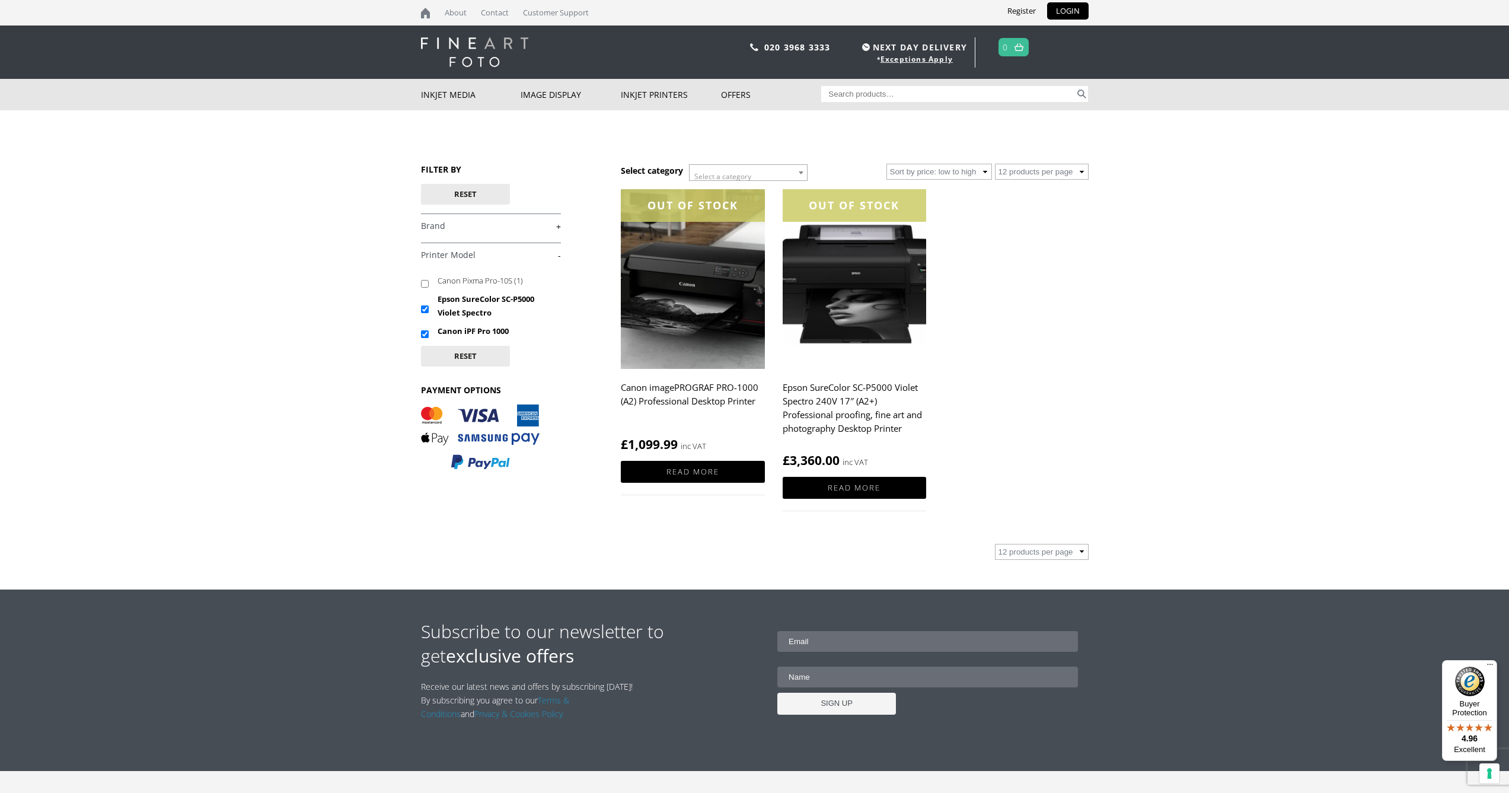
click at [423, 335] on input "Canon iPF Pro 1000" at bounding box center [425, 334] width 8 height 8
checkbox input "false"
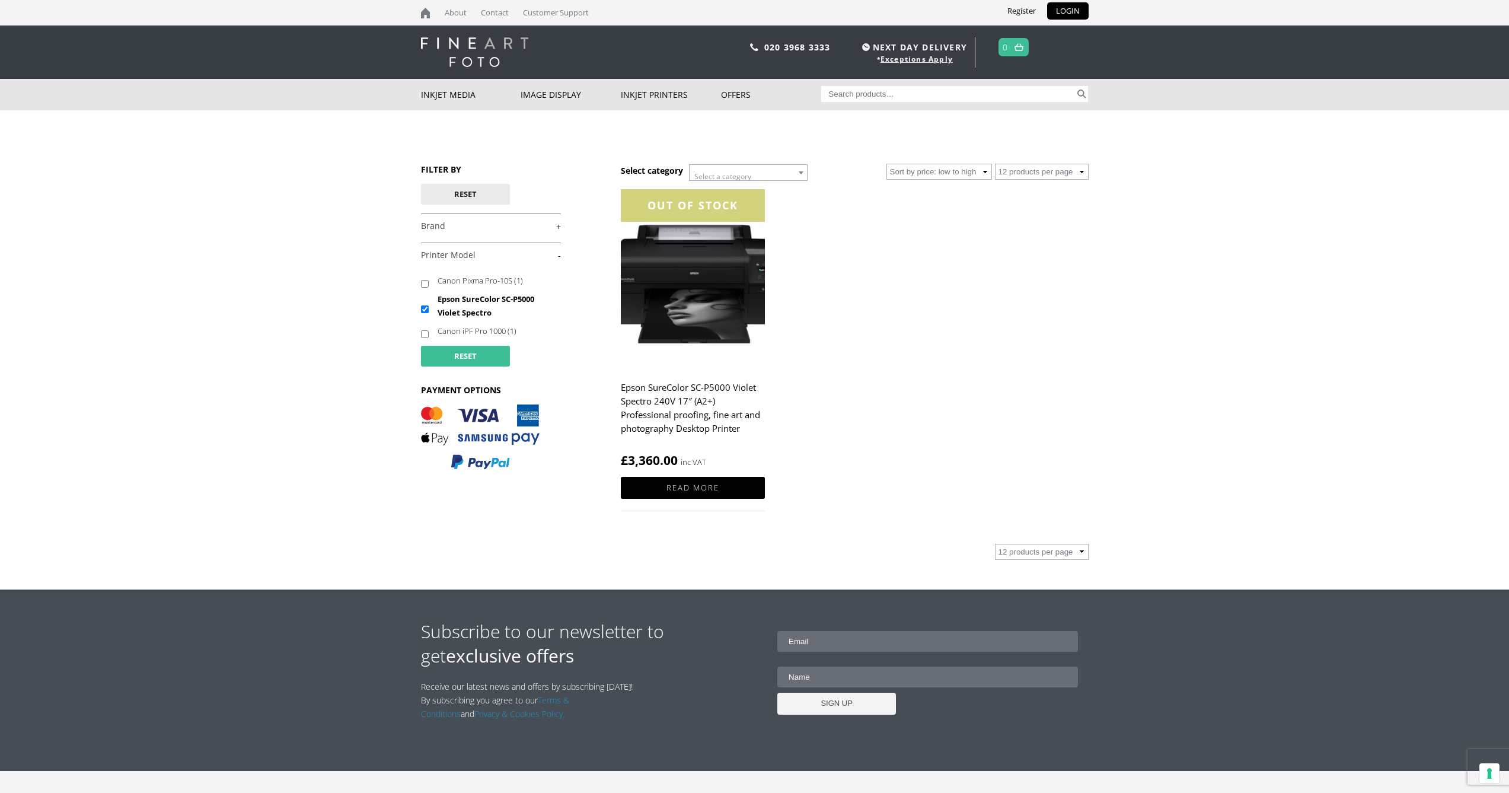
click at [472, 357] on button "Reset" at bounding box center [465, 356] width 89 height 21
